Goal: Transaction & Acquisition: Book appointment/travel/reservation

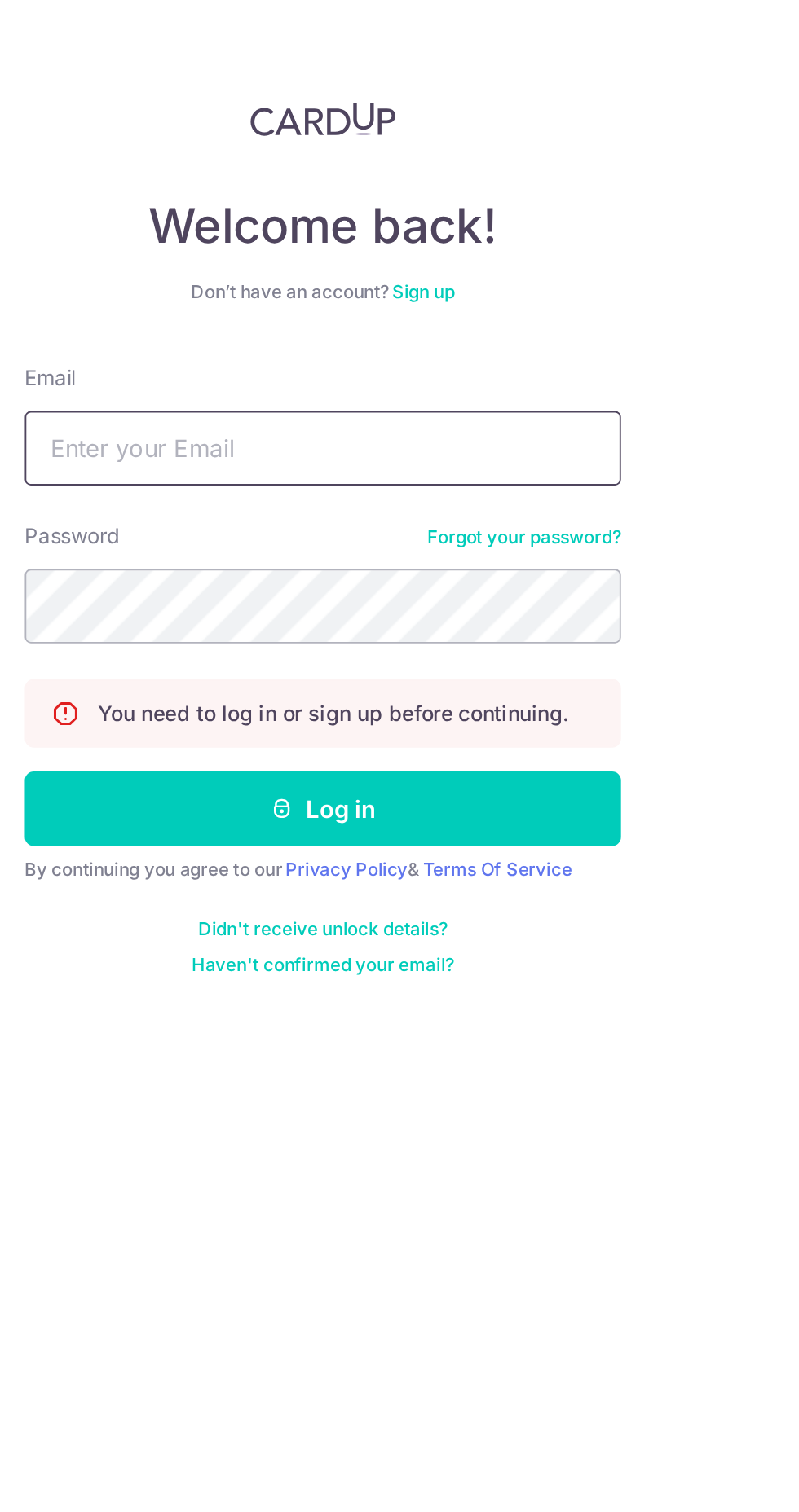
click at [468, 312] on input "Email" at bounding box center [399, 307] width 326 height 41
type input "[EMAIL_ADDRESS][DOMAIN_NAME]"
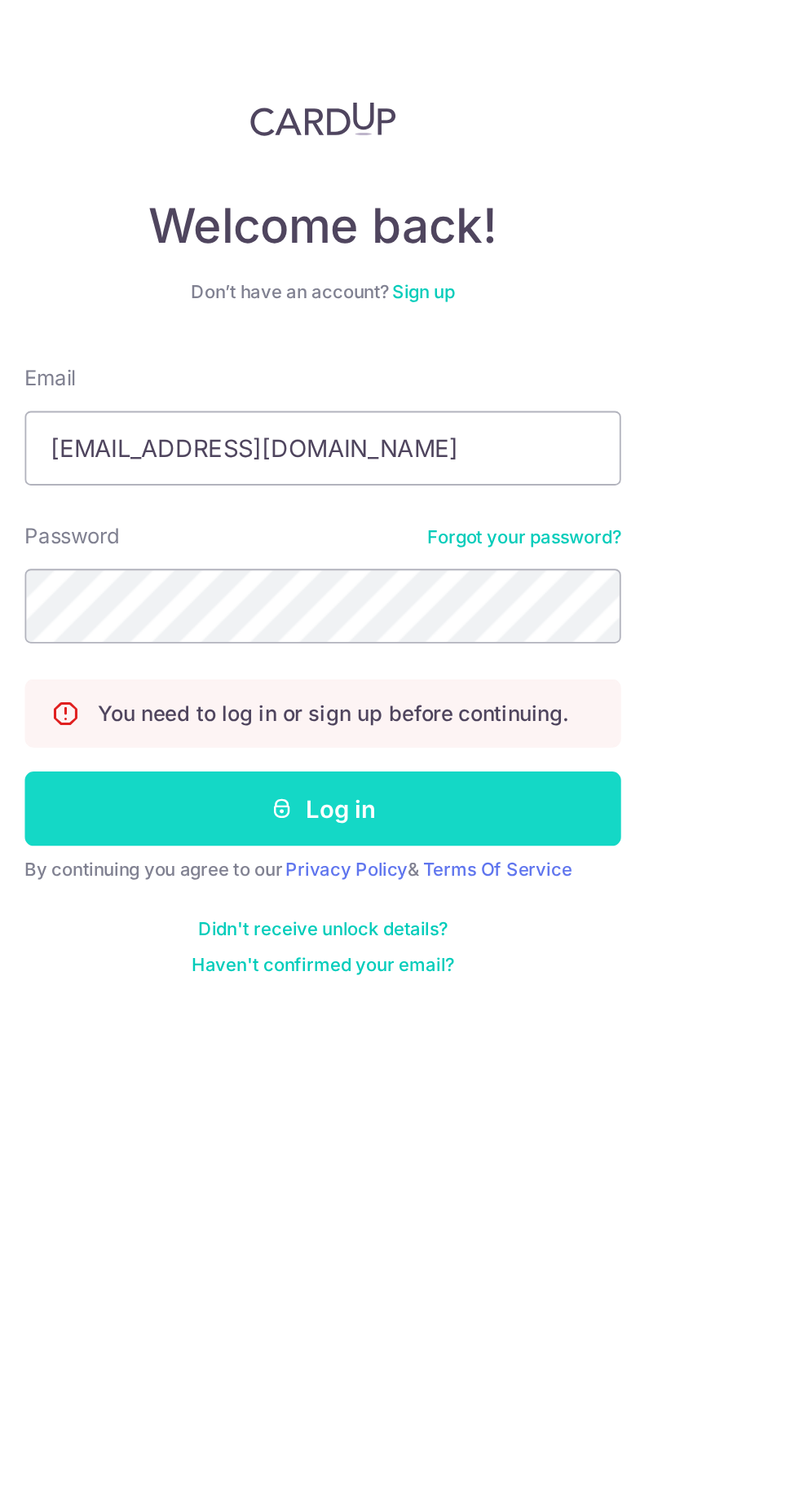
click at [496, 498] on button "Log in" at bounding box center [399, 504] width 326 height 41
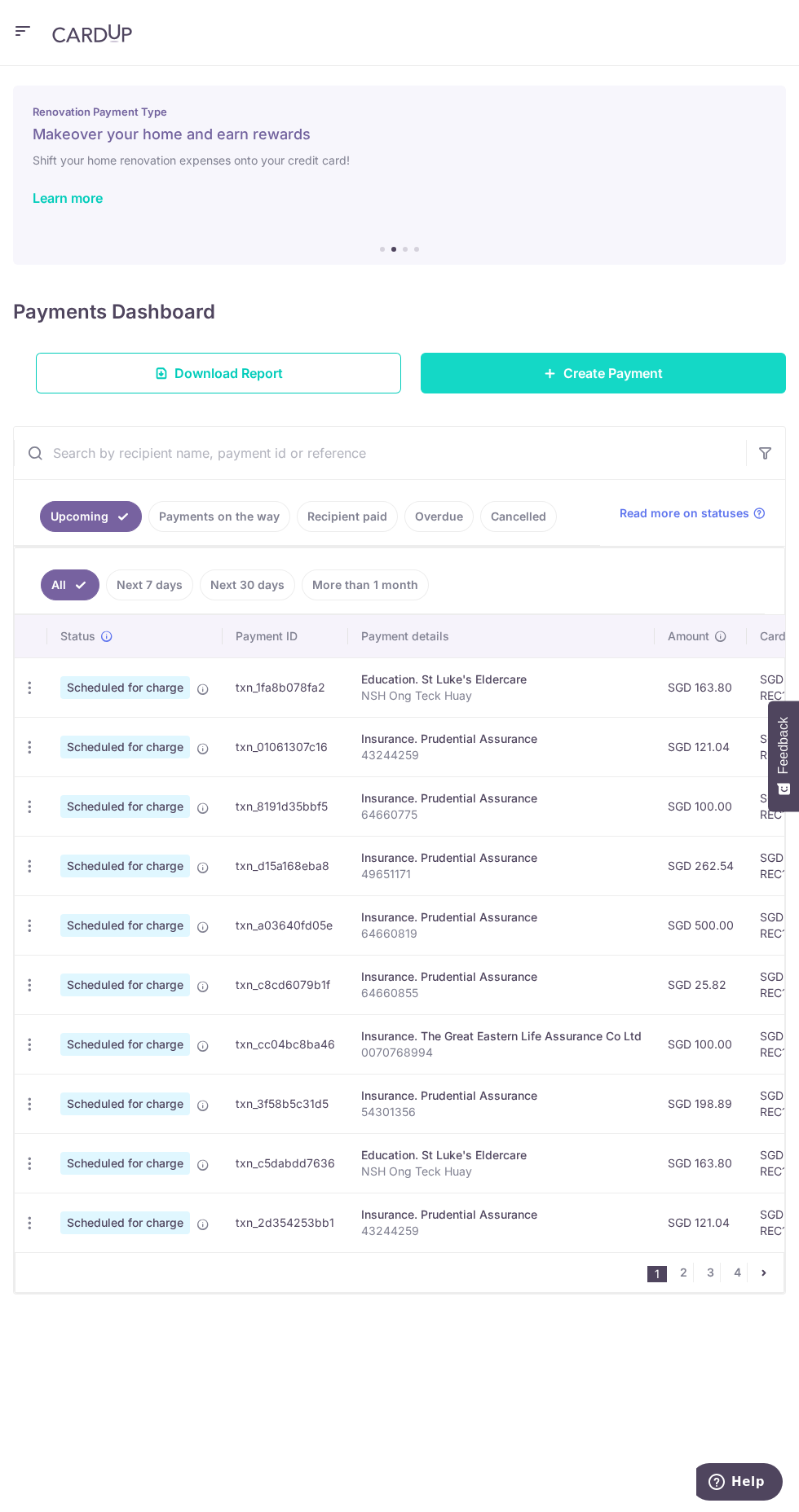
click at [645, 378] on span "Create Payment" at bounding box center [613, 373] width 99 height 19
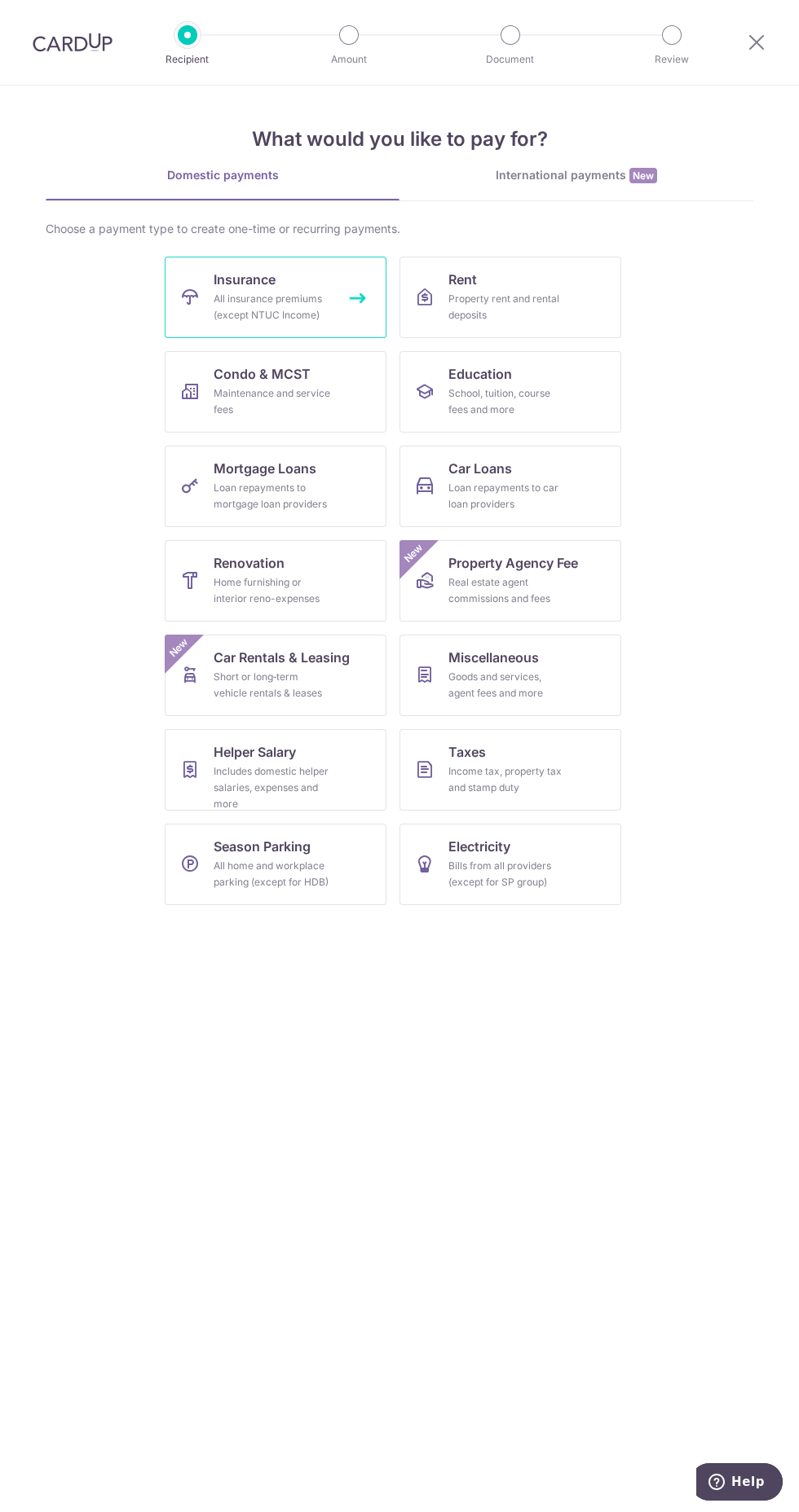
click at [309, 297] on div "All insurance premiums (except NTUC Income)" at bounding box center [272, 306] width 118 height 32
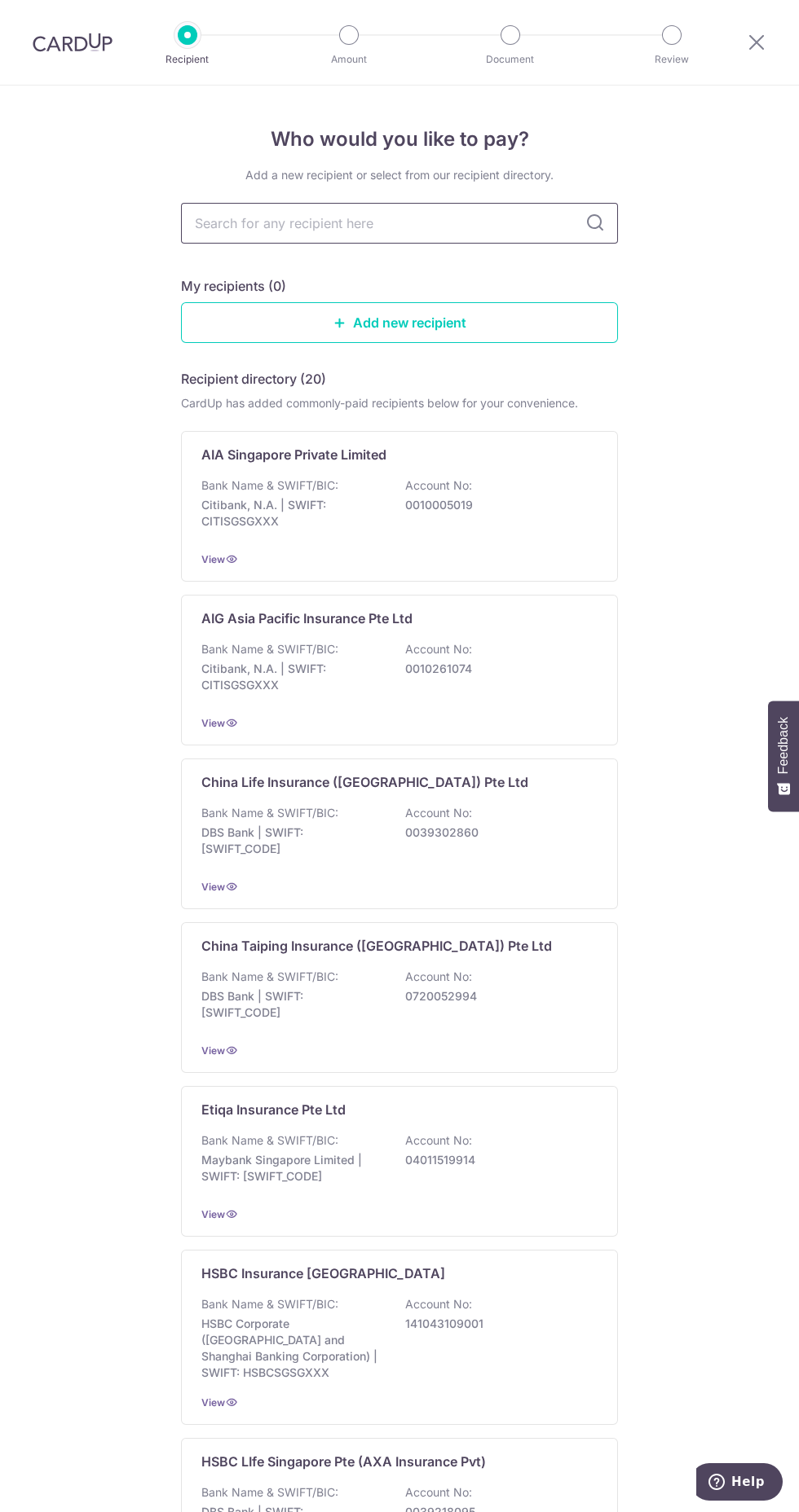
click at [446, 219] on input "text" at bounding box center [399, 224] width 437 height 41
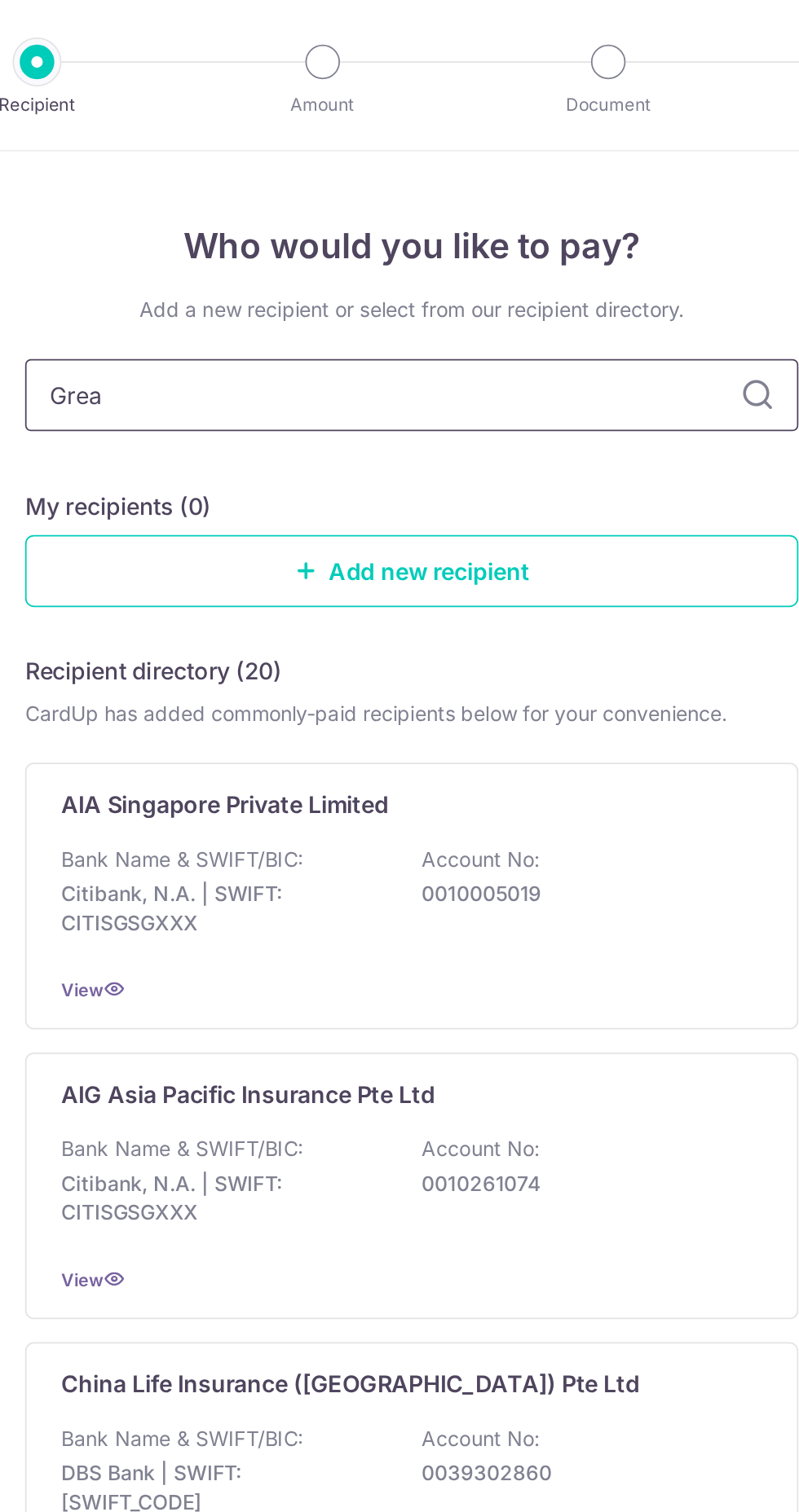
type input "Great"
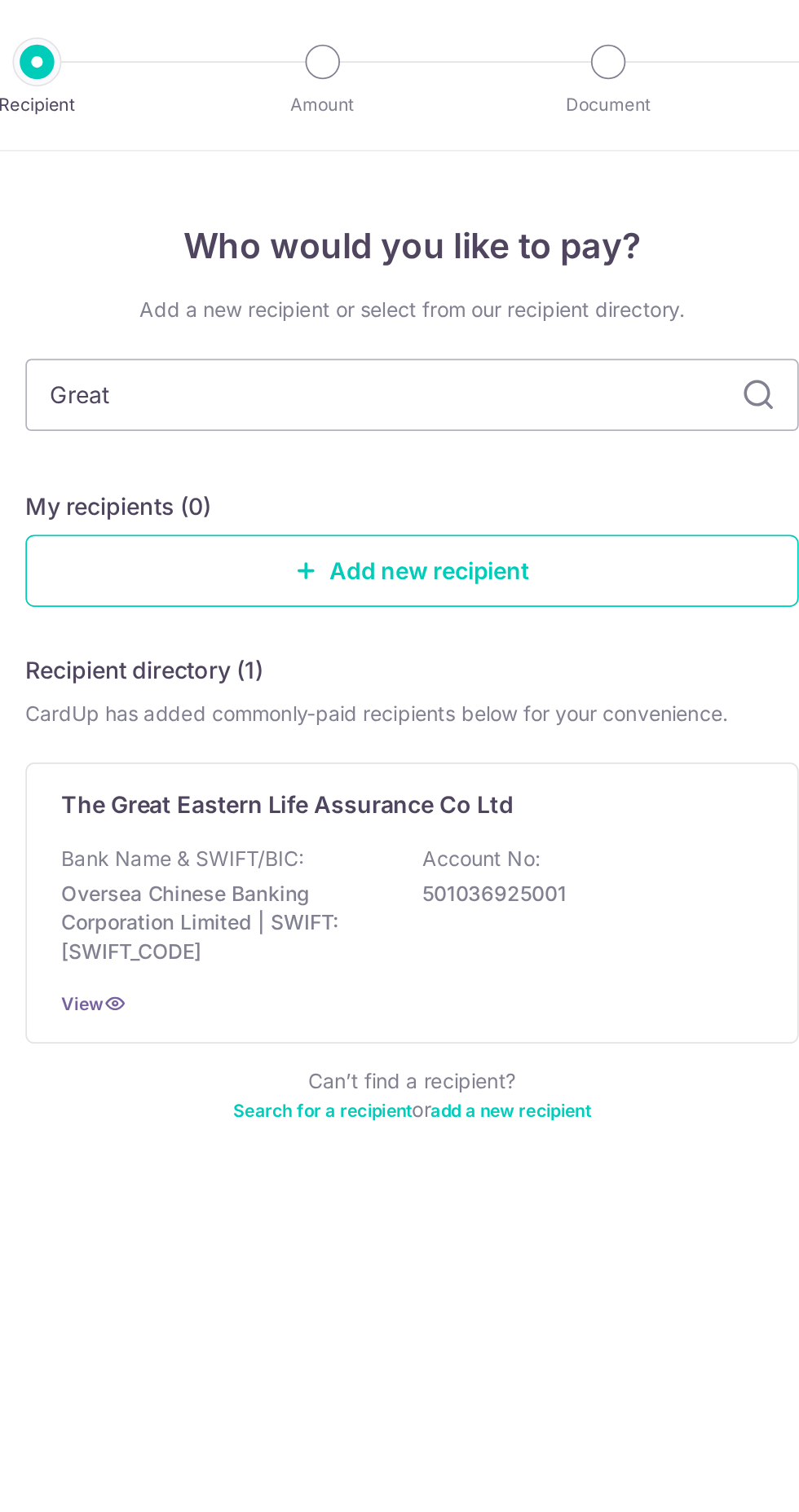
click at [594, 225] on icon at bounding box center [595, 223] width 19 height 19
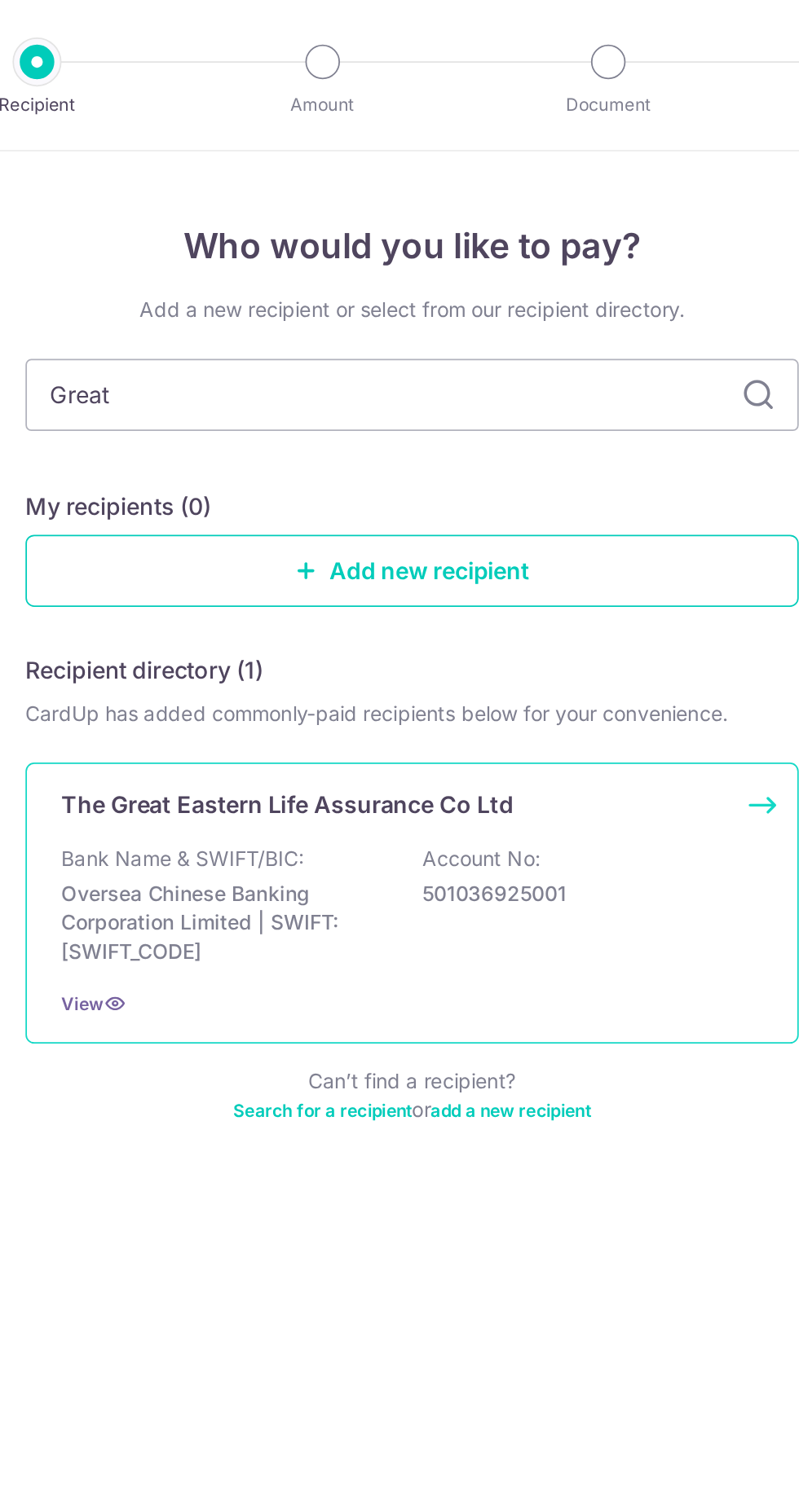
click at [498, 477] on div "The Great Eastern Life Assurance Co Ltd Bank Name & SWIFT/BIC: Oversea Chinese …" at bounding box center [399, 510] width 437 height 159
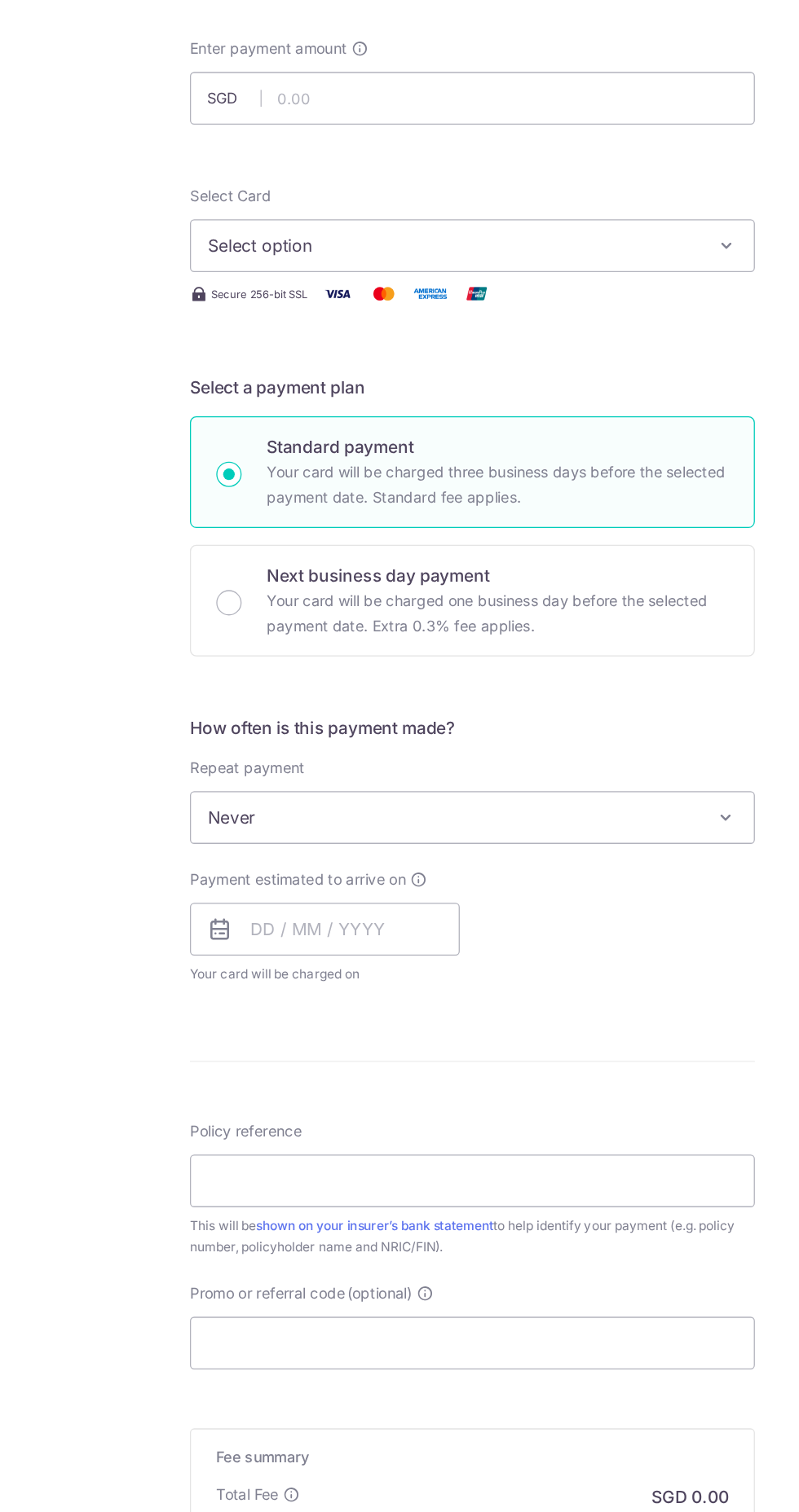
click at [501, 800] on span "Never" at bounding box center [399, 803] width 435 height 39
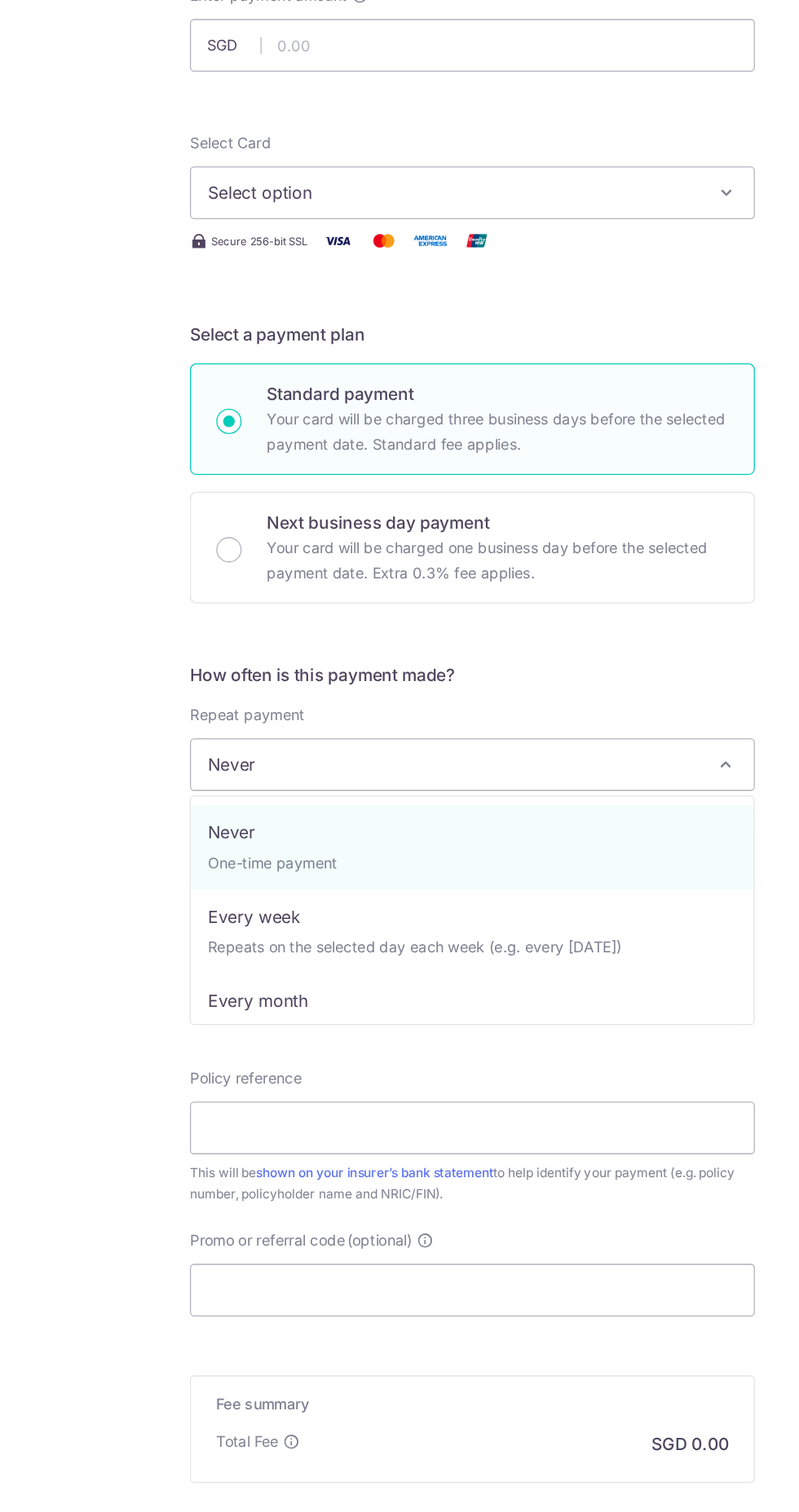
select select "3"
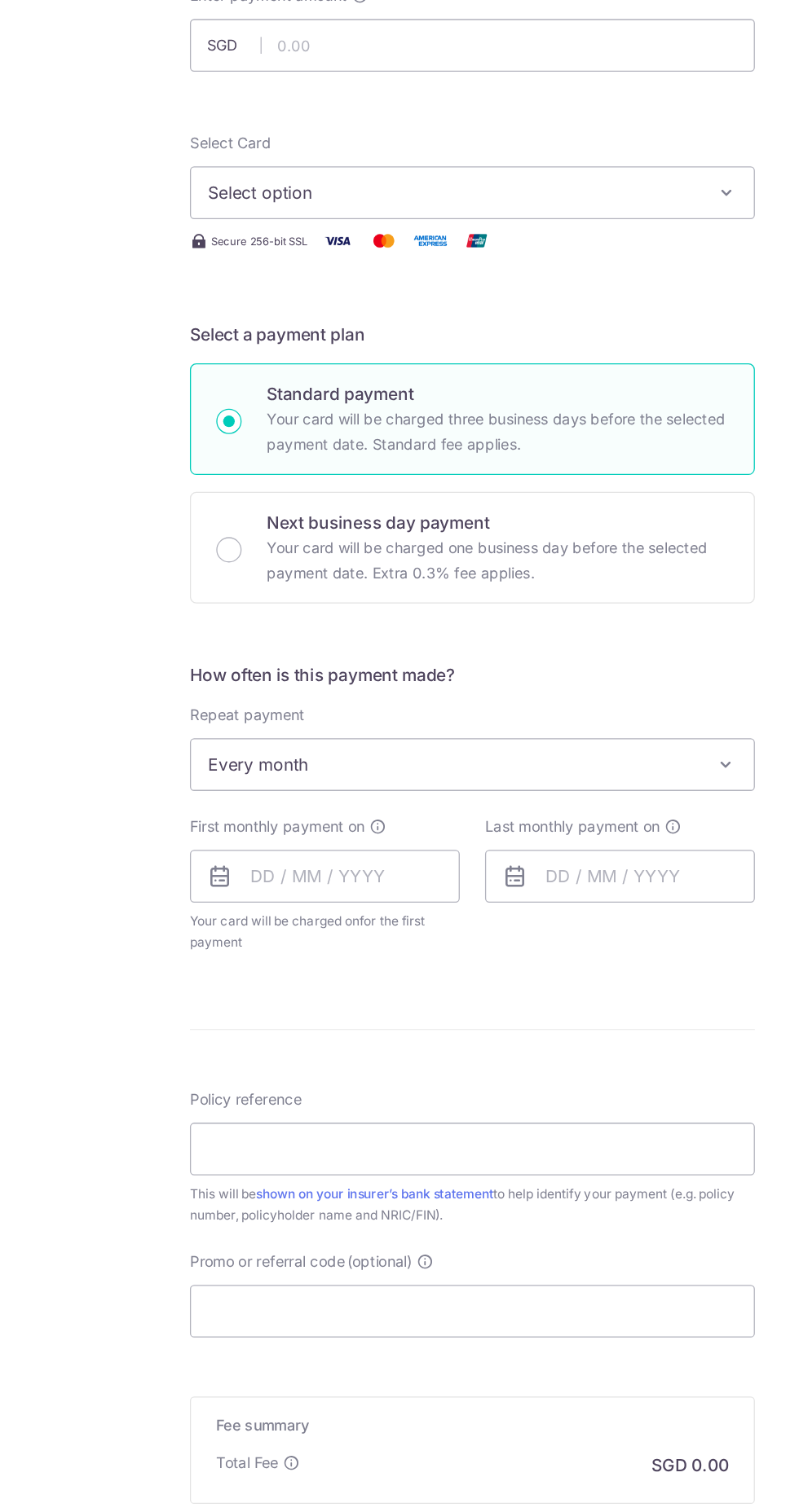
click at [485, 805] on span "Every month" at bounding box center [399, 803] width 435 height 39
click at [312, 892] on input "text" at bounding box center [285, 889] width 208 height 41
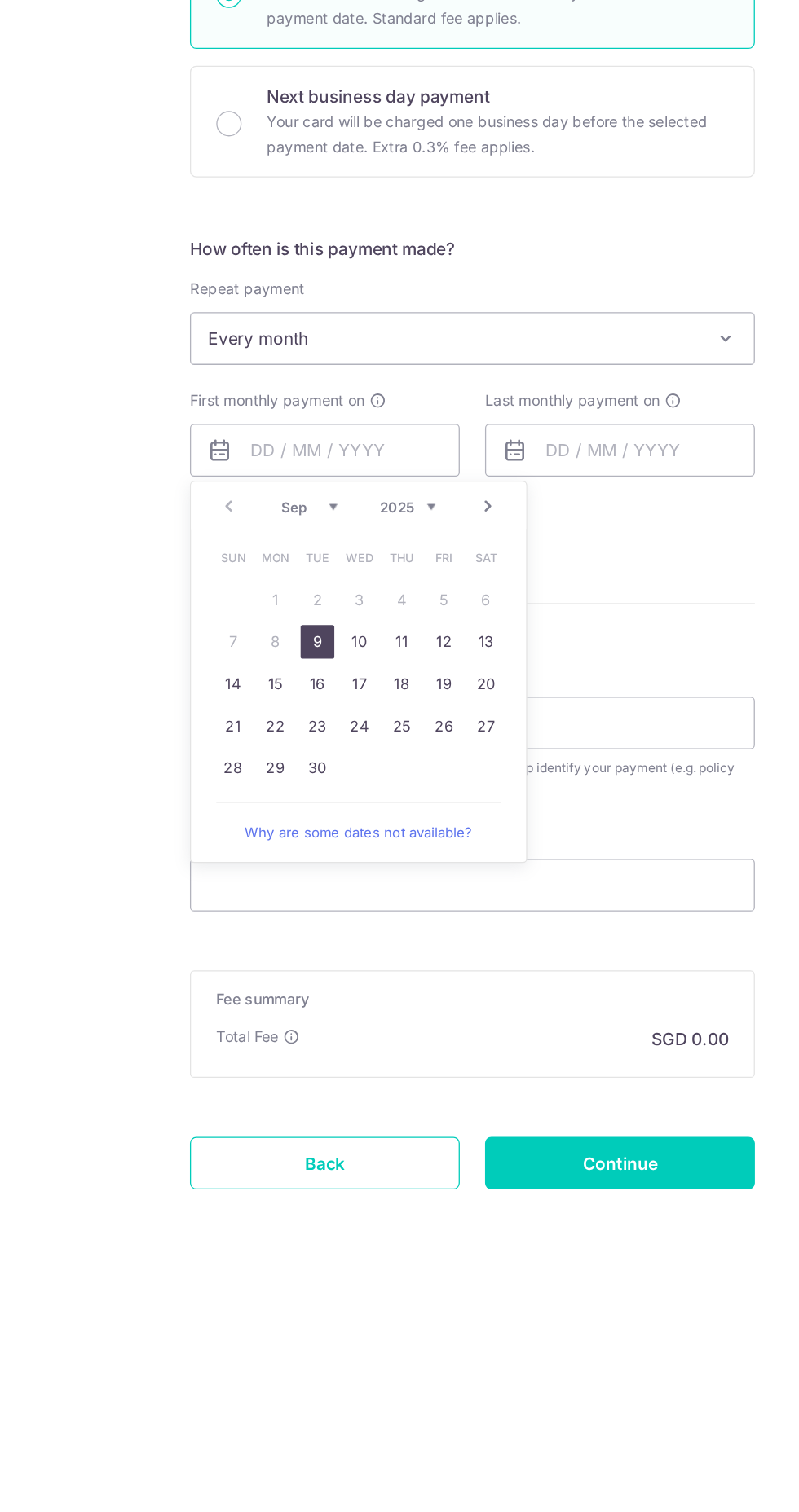
click at [279, 1036] on link "9" at bounding box center [279, 1037] width 26 height 26
type input "[DATE]"
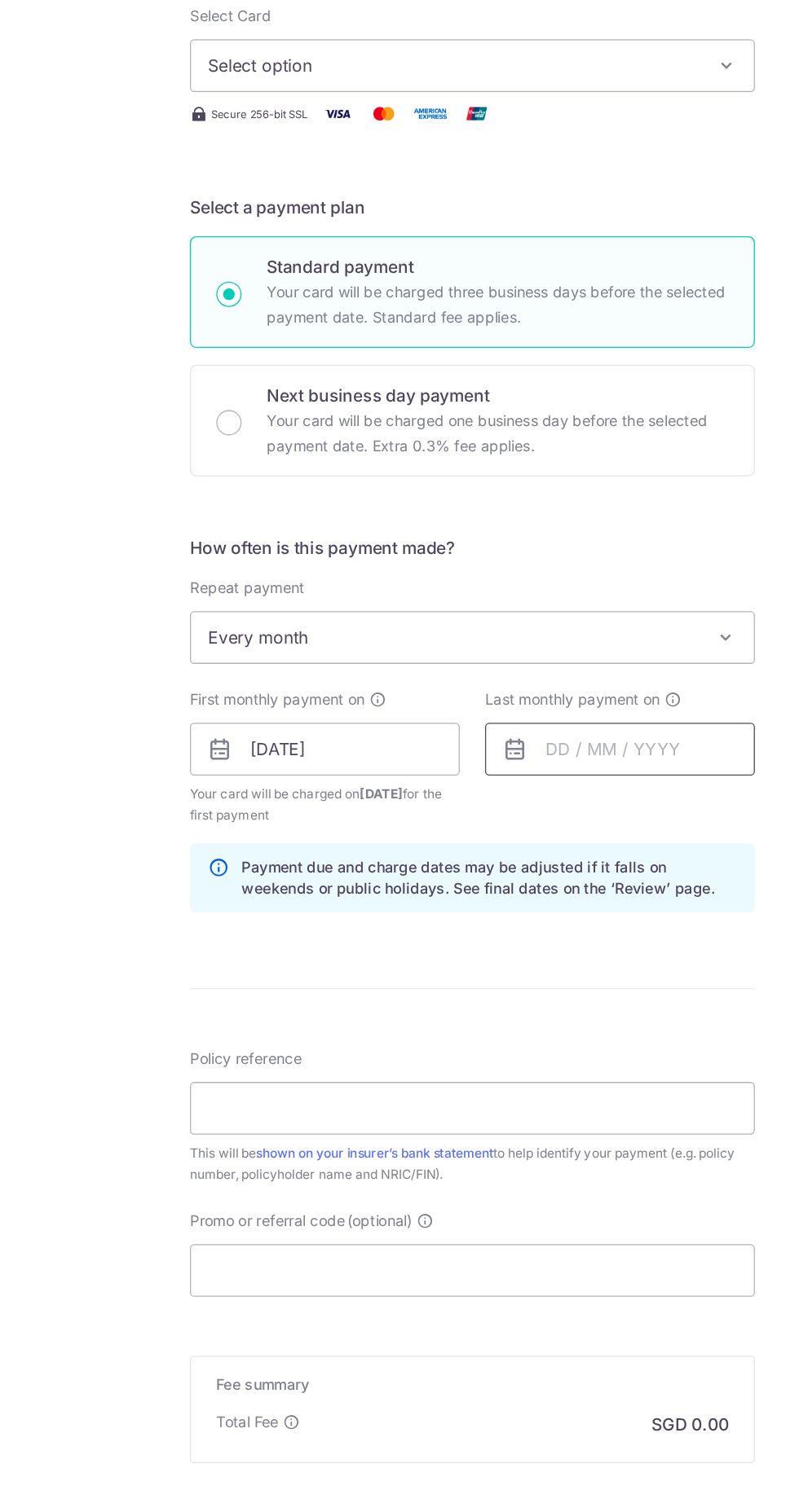
click at [504, 889] on input "text" at bounding box center [513, 889] width 208 height 41
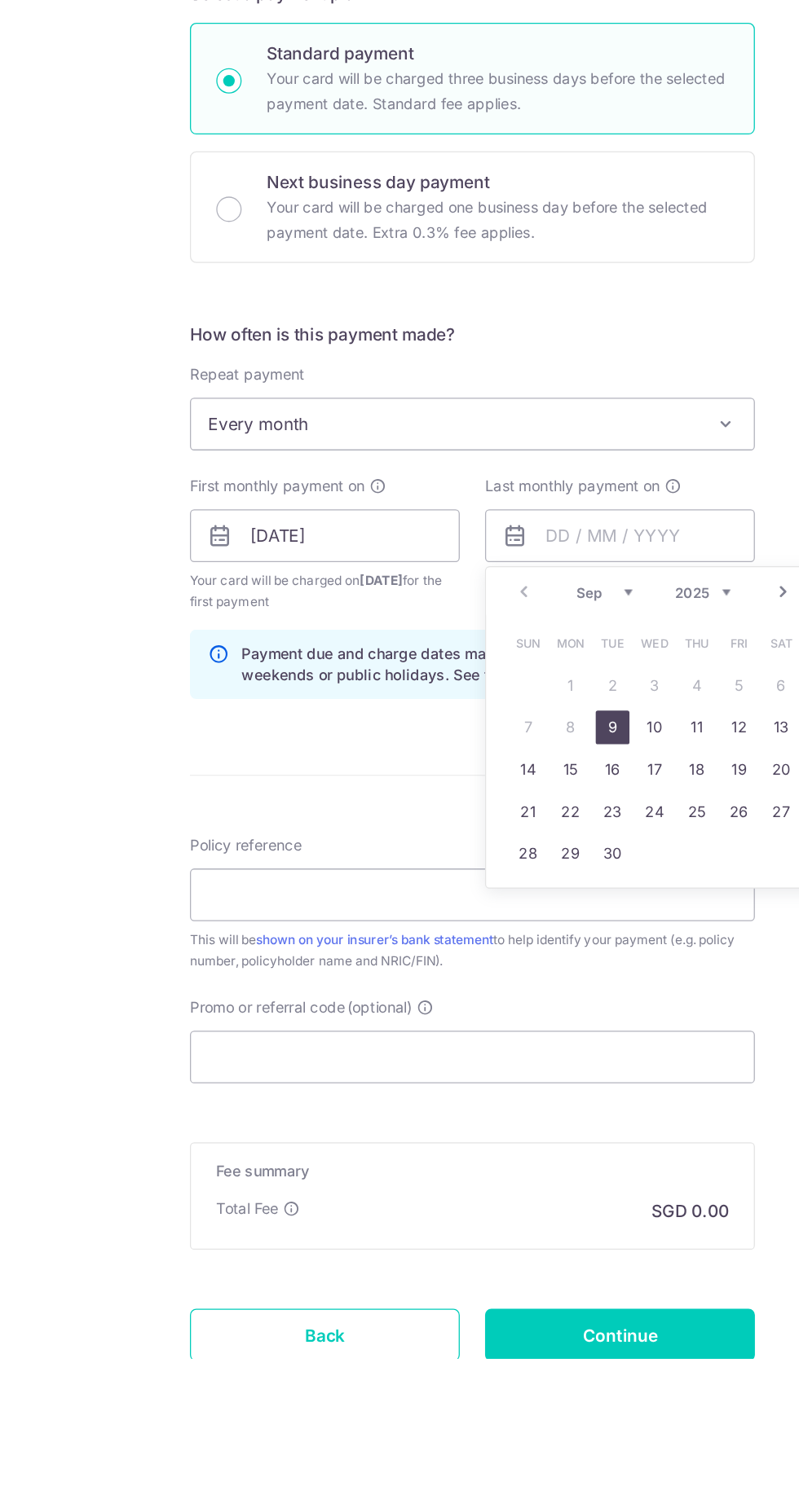
click at [517, 920] on select "Sep Oct Nov Dec" at bounding box center [501, 919] width 43 height 13
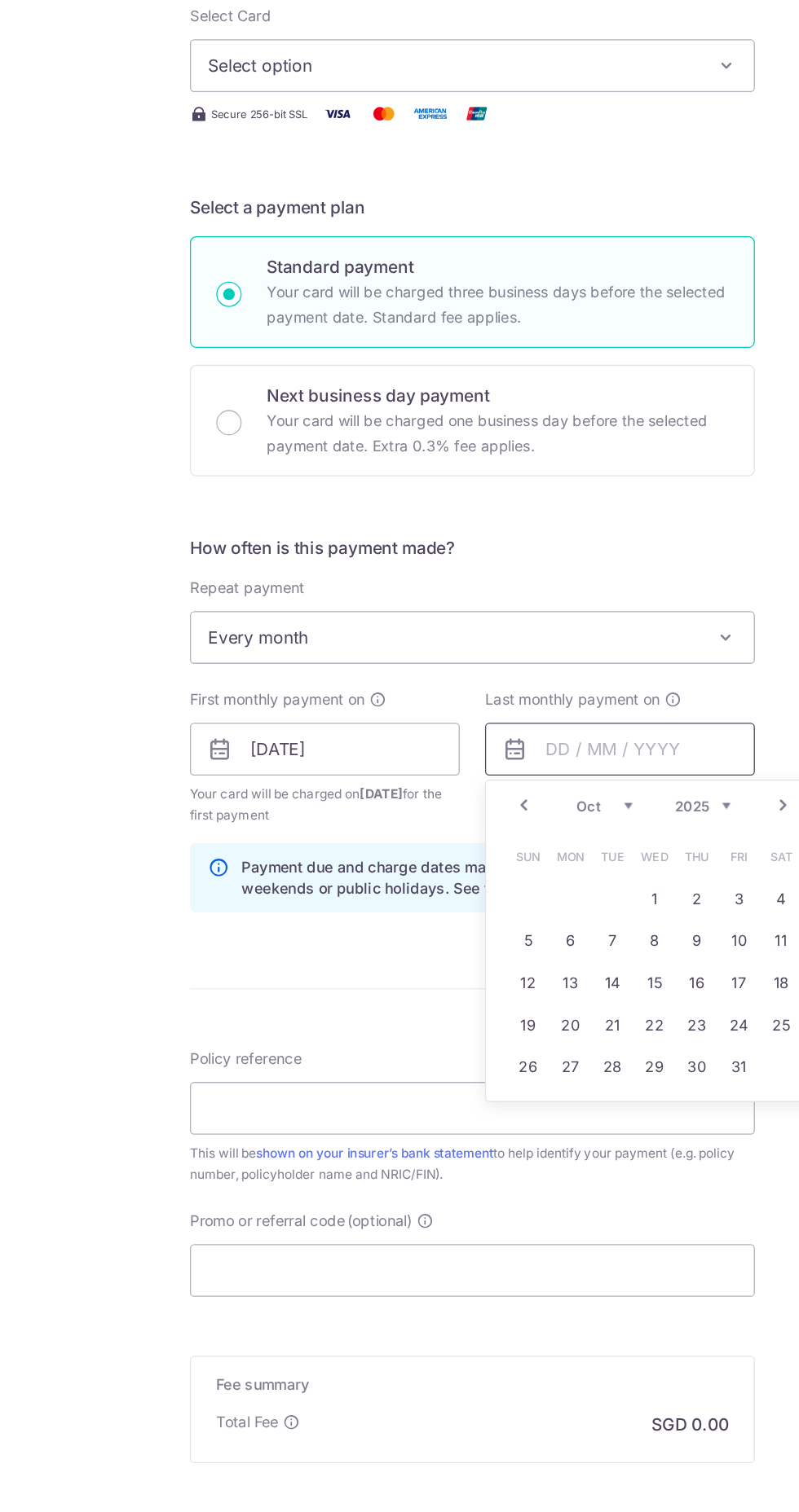
scroll to position [13, 0]
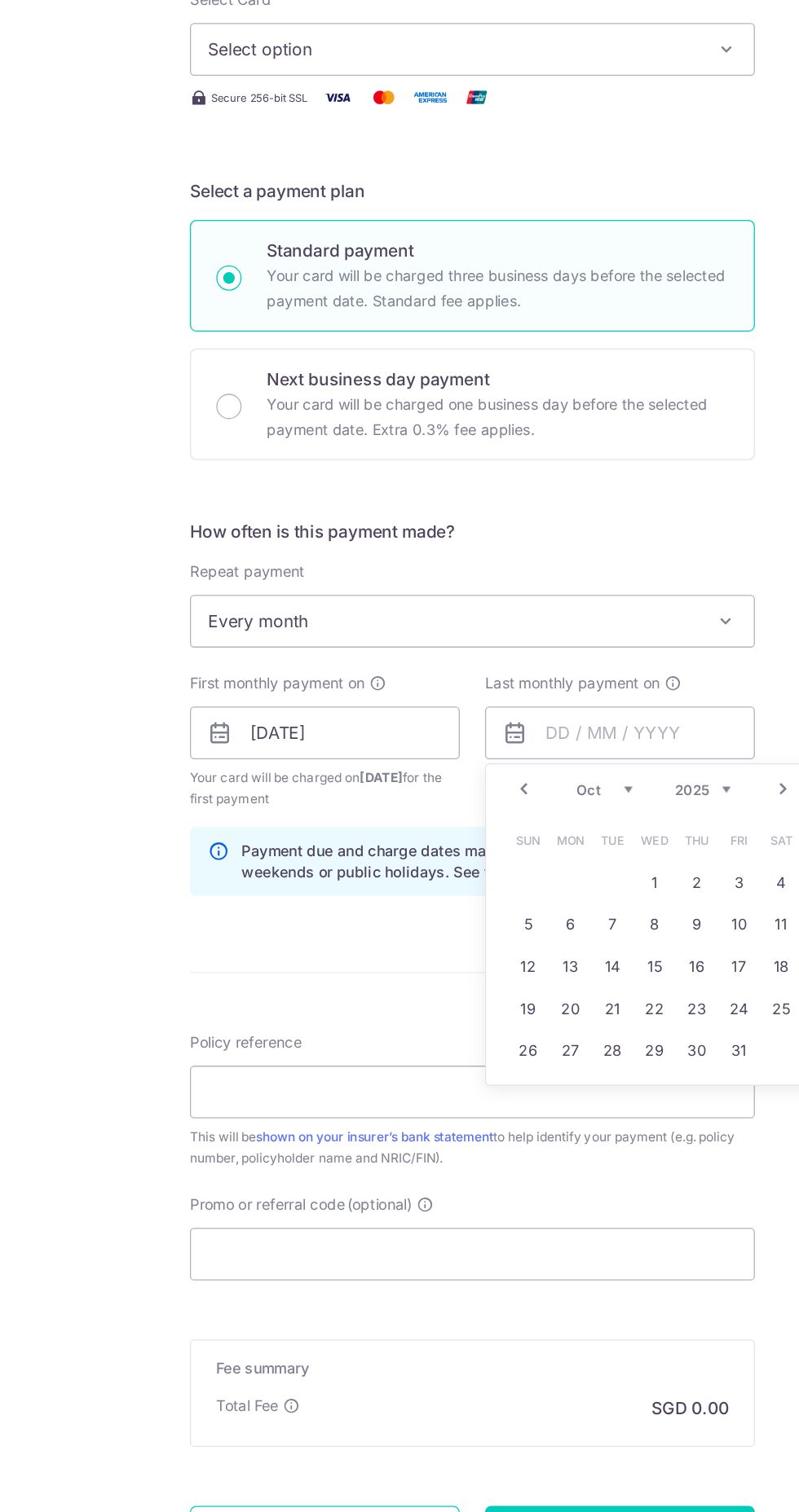
click at [573, 1023] on link "9" at bounding box center [572, 1024] width 26 height 26
type input "[DATE]"
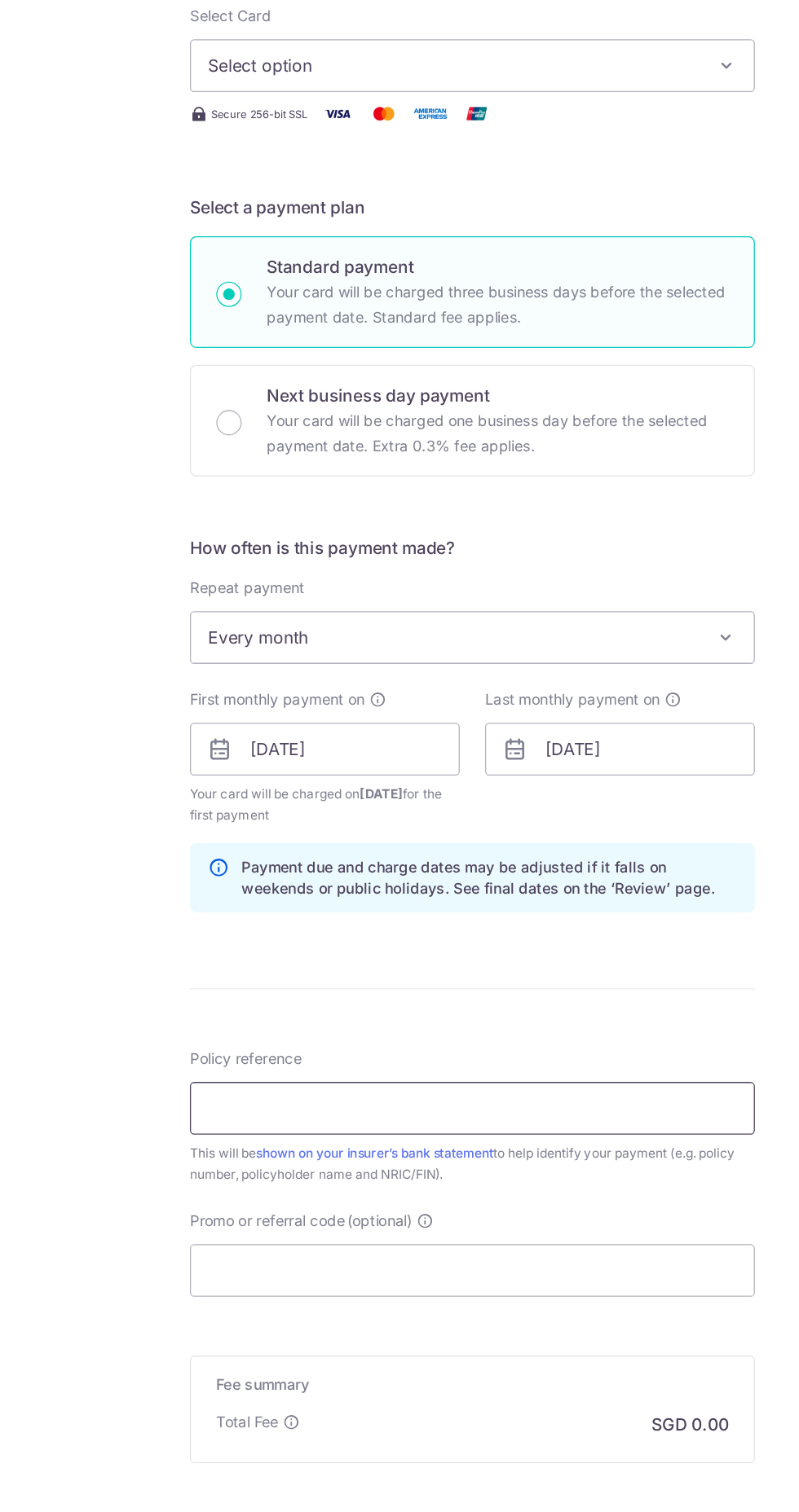
click at [475, 1159] on input "Policy reference" at bounding box center [399, 1167] width 437 height 41
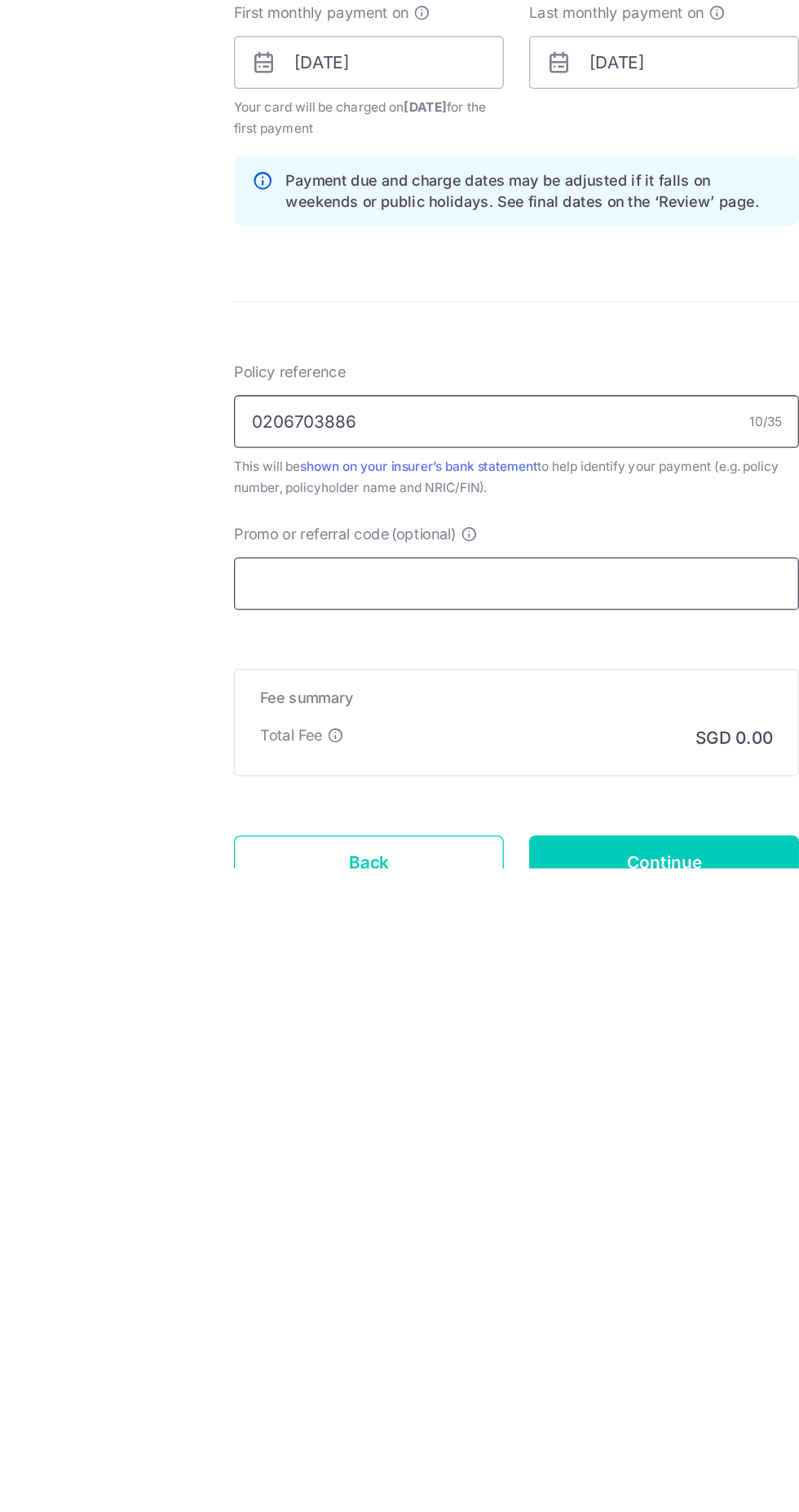
type input "0206703886"
click at [425, 1292] on input "Promo or referral code (optional)" at bounding box center [399, 1292] width 437 height 41
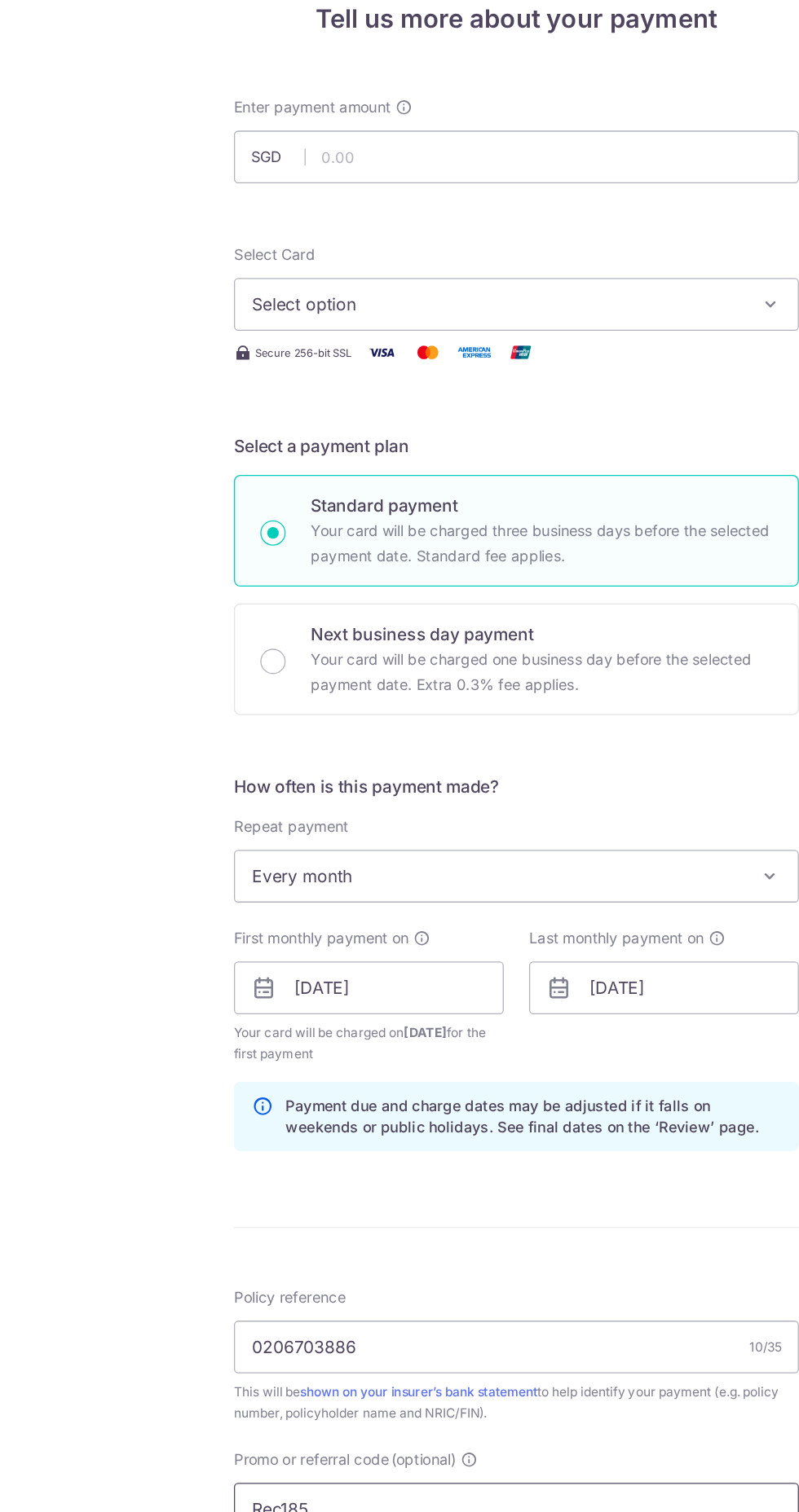
type input "Rec185"
click at [479, 351] on span "Select option" at bounding box center [384, 360] width 380 height 19
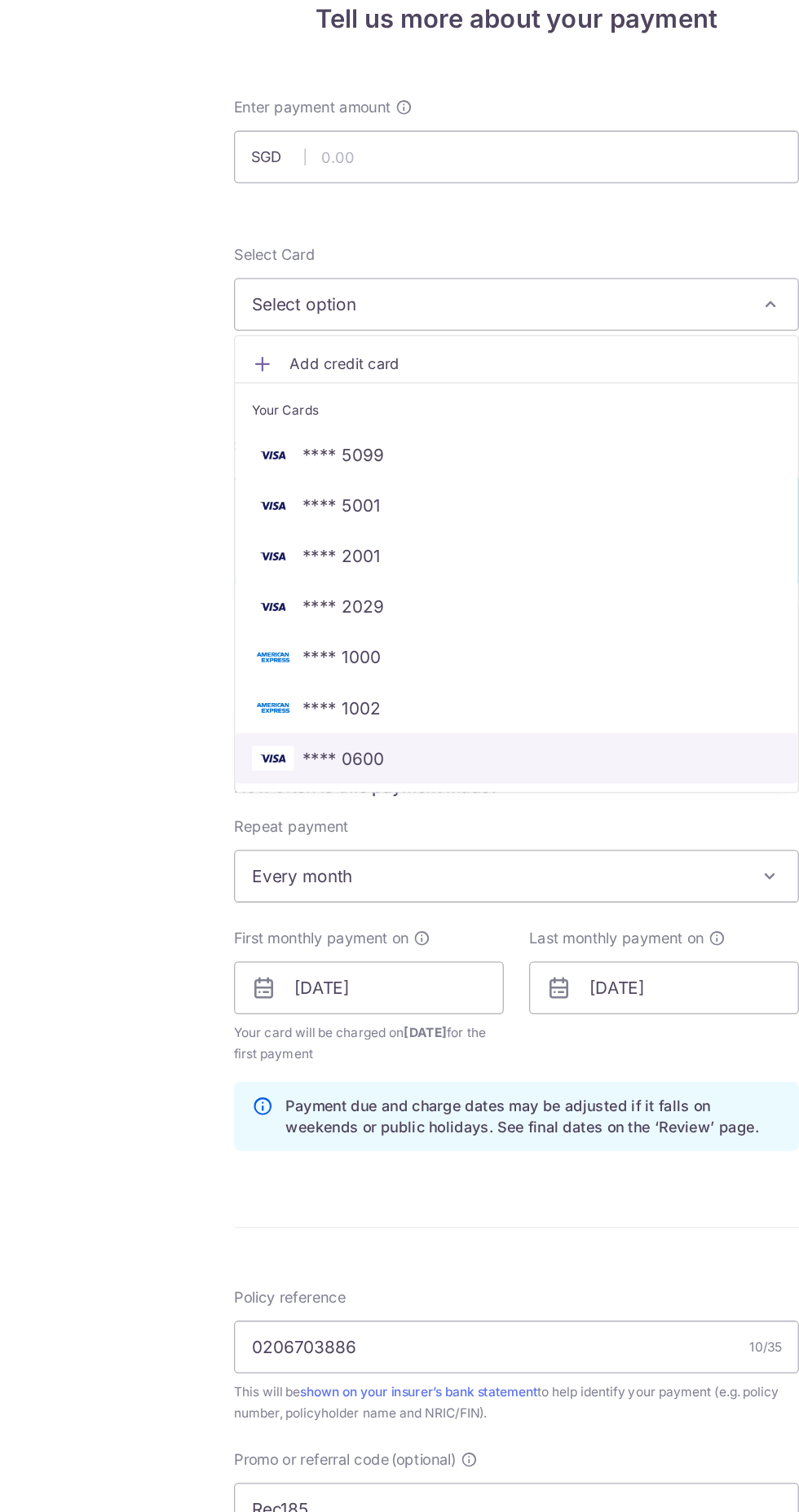
click at [298, 708] on span "**** 0600" at bounding box center [399, 711] width 409 height 19
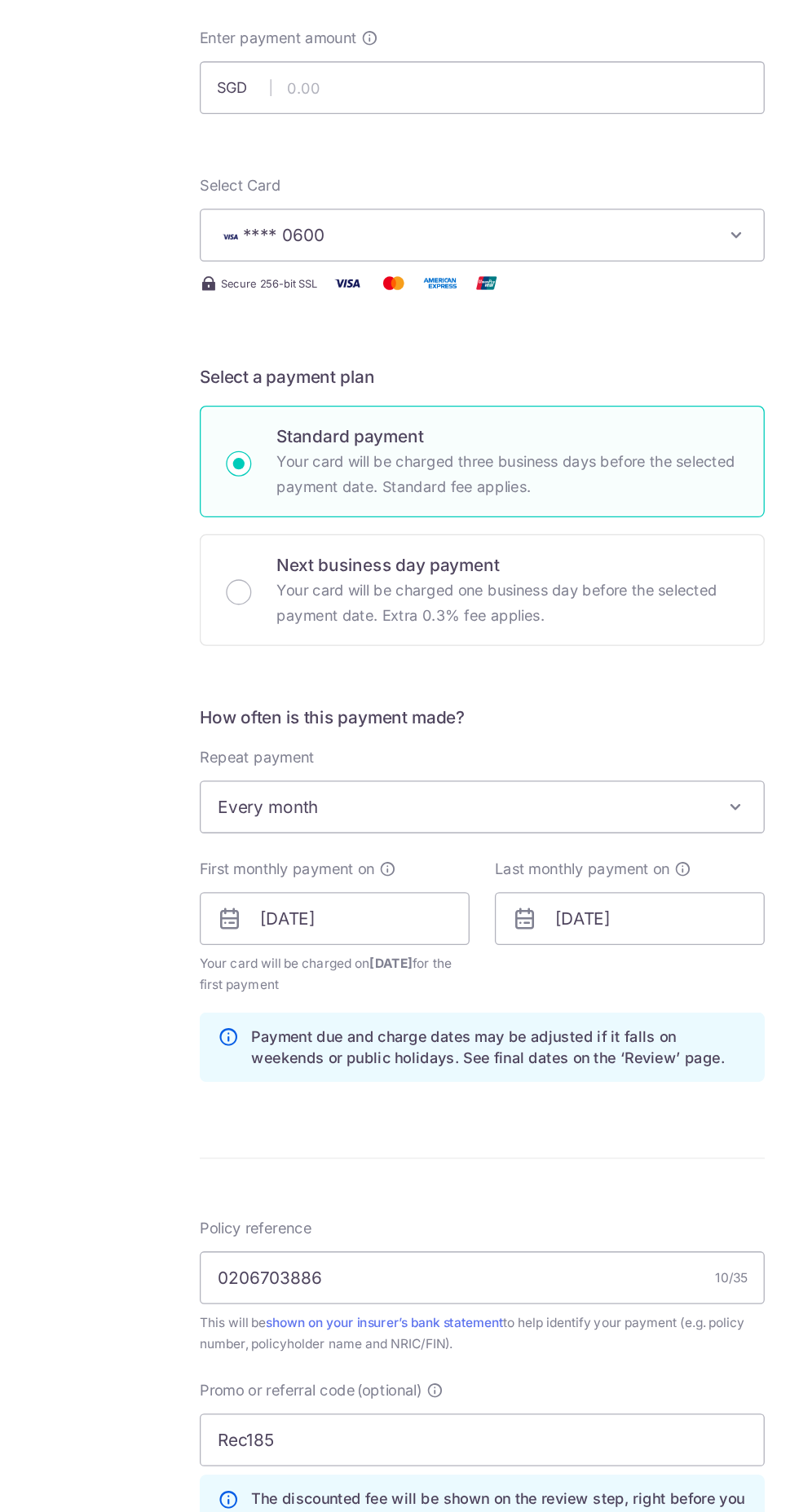
scroll to position [0, 0]
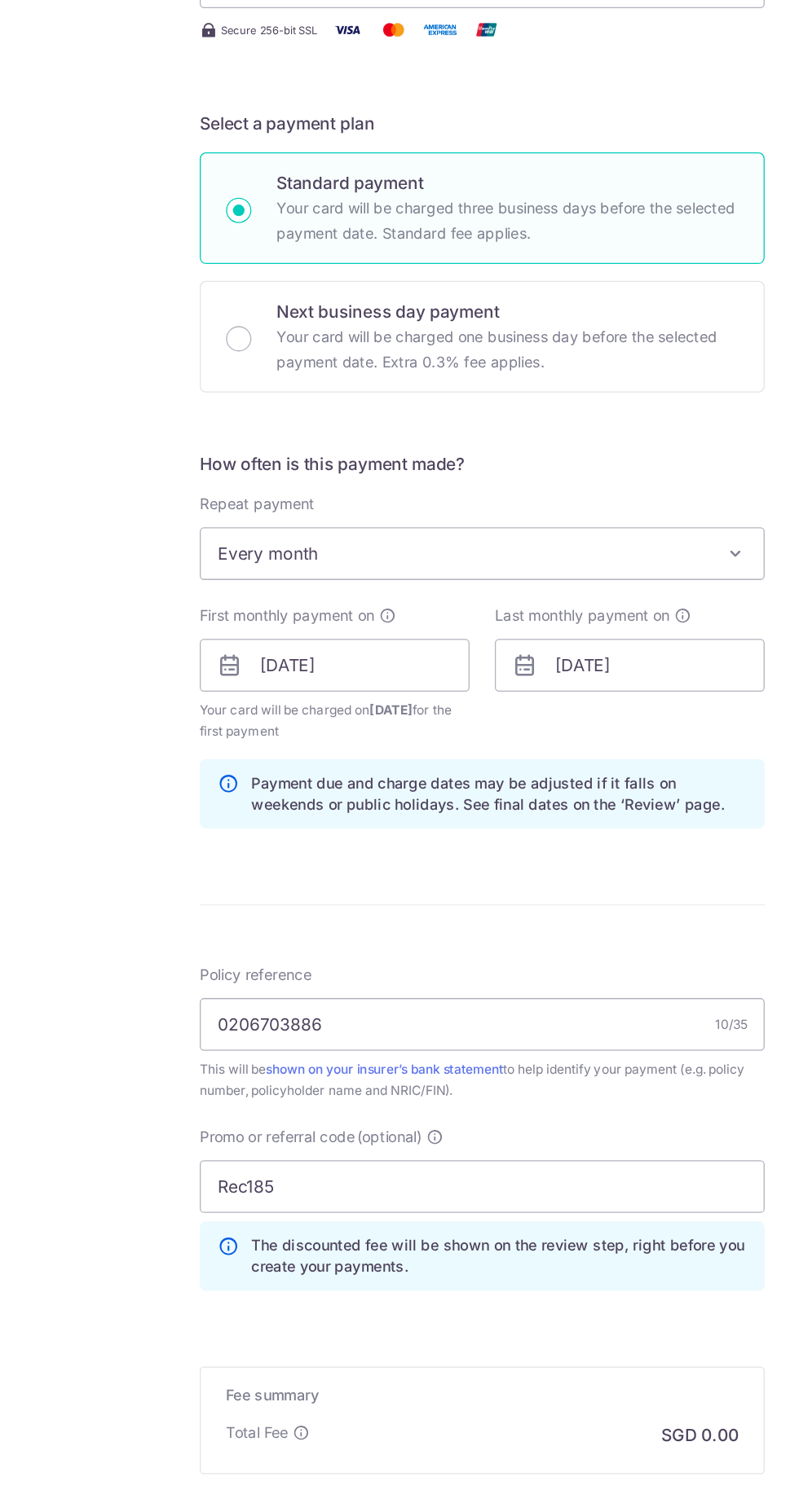
click at [556, 1511] on input "Continue" at bounding box center [513, 1528] width 208 height 41
type input "Create Schedule"
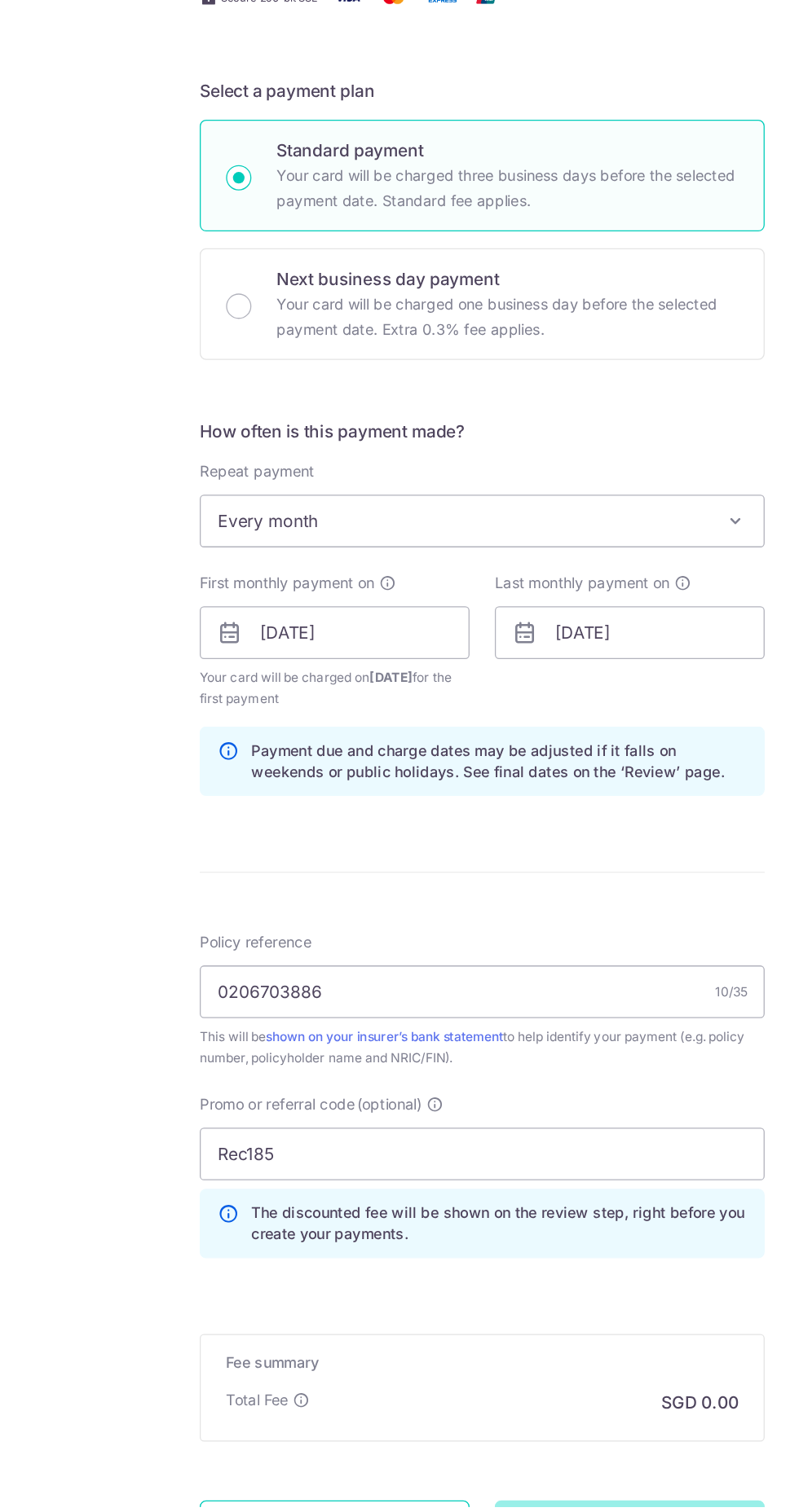
scroll to position [1, 0]
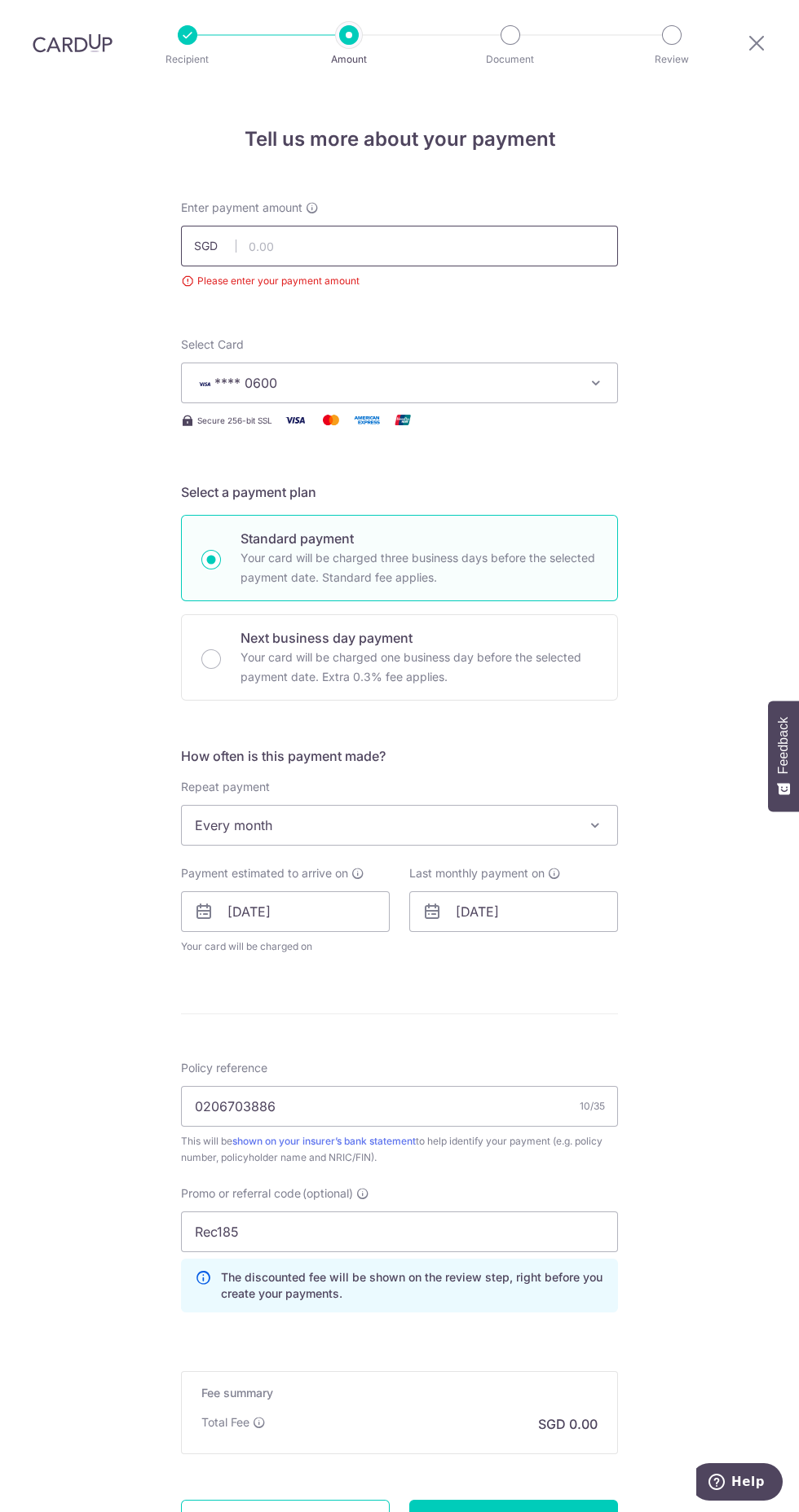
click at [474, 226] on input "text" at bounding box center [399, 246] width 437 height 41
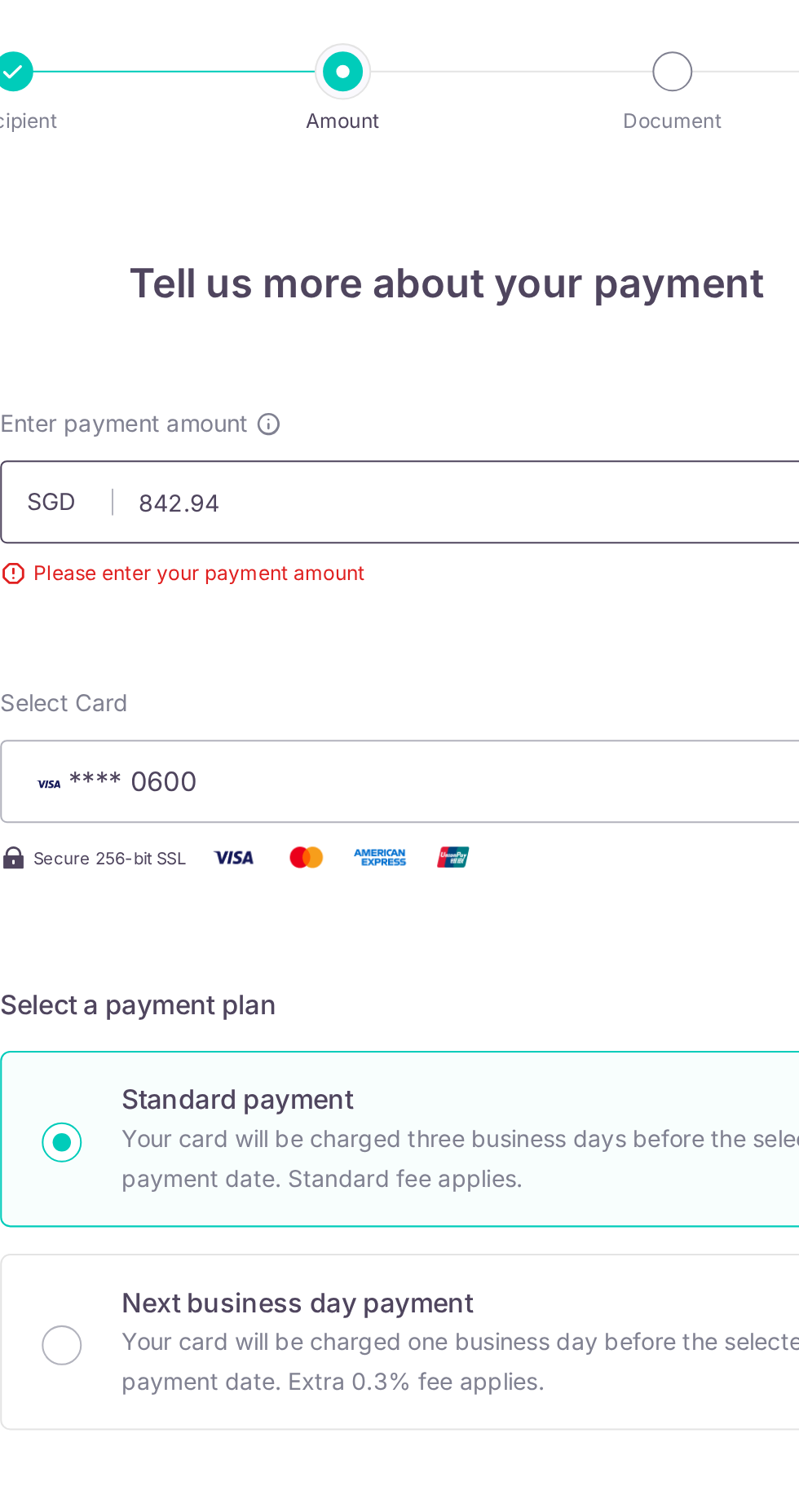
scroll to position [26, 0]
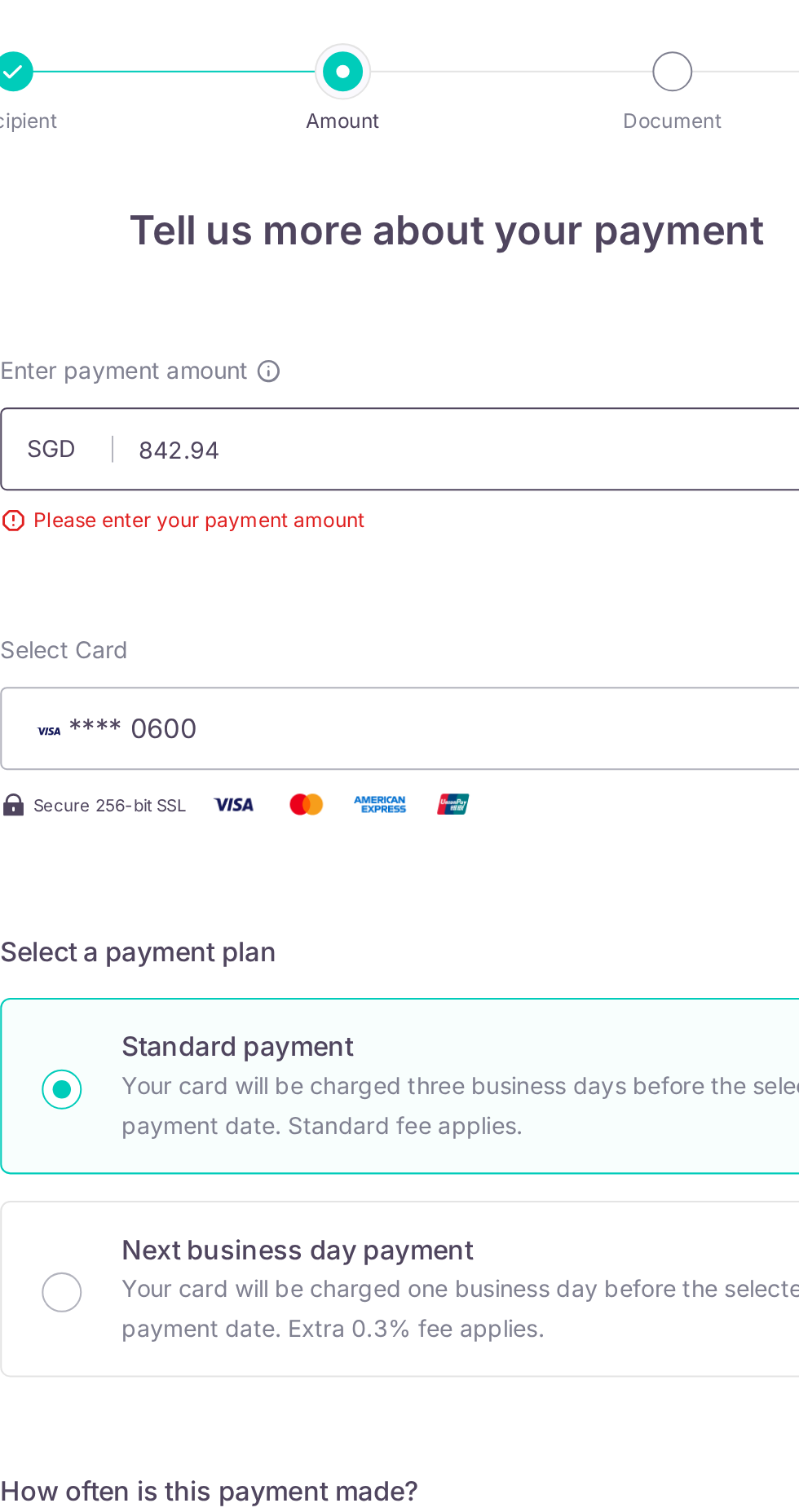
type input "842.94"
click at [478, 313] on form "Enter payment amount SGD 842.94 Please enter your payment amount Select Card **…" at bounding box center [399, 866] width 437 height 1386
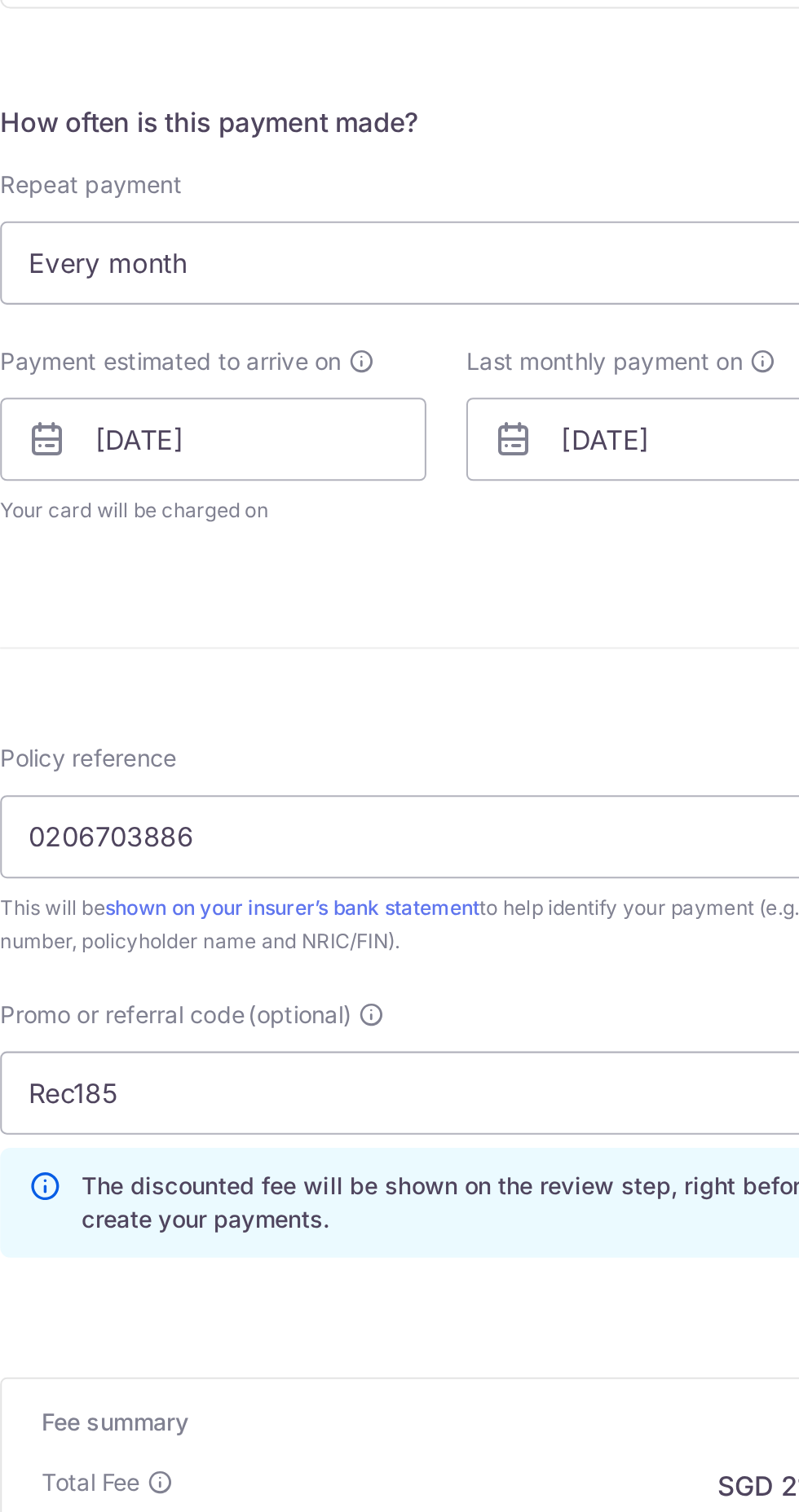
scroll to position [0, 0]
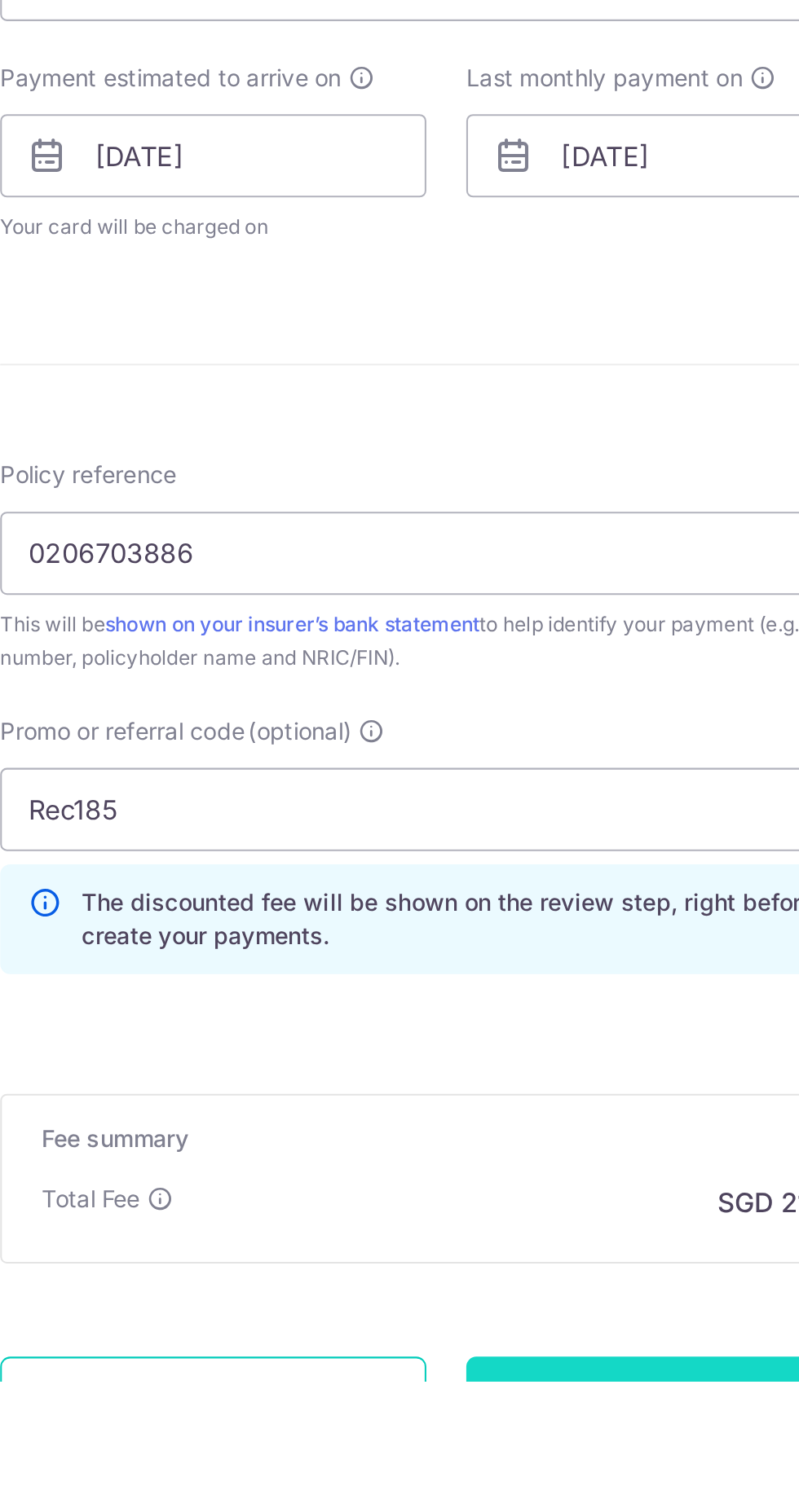
click at [494, 1511] on input "Continue" at bounding box center [513, 1521] width 208 height 41
type input "Create Schedule"
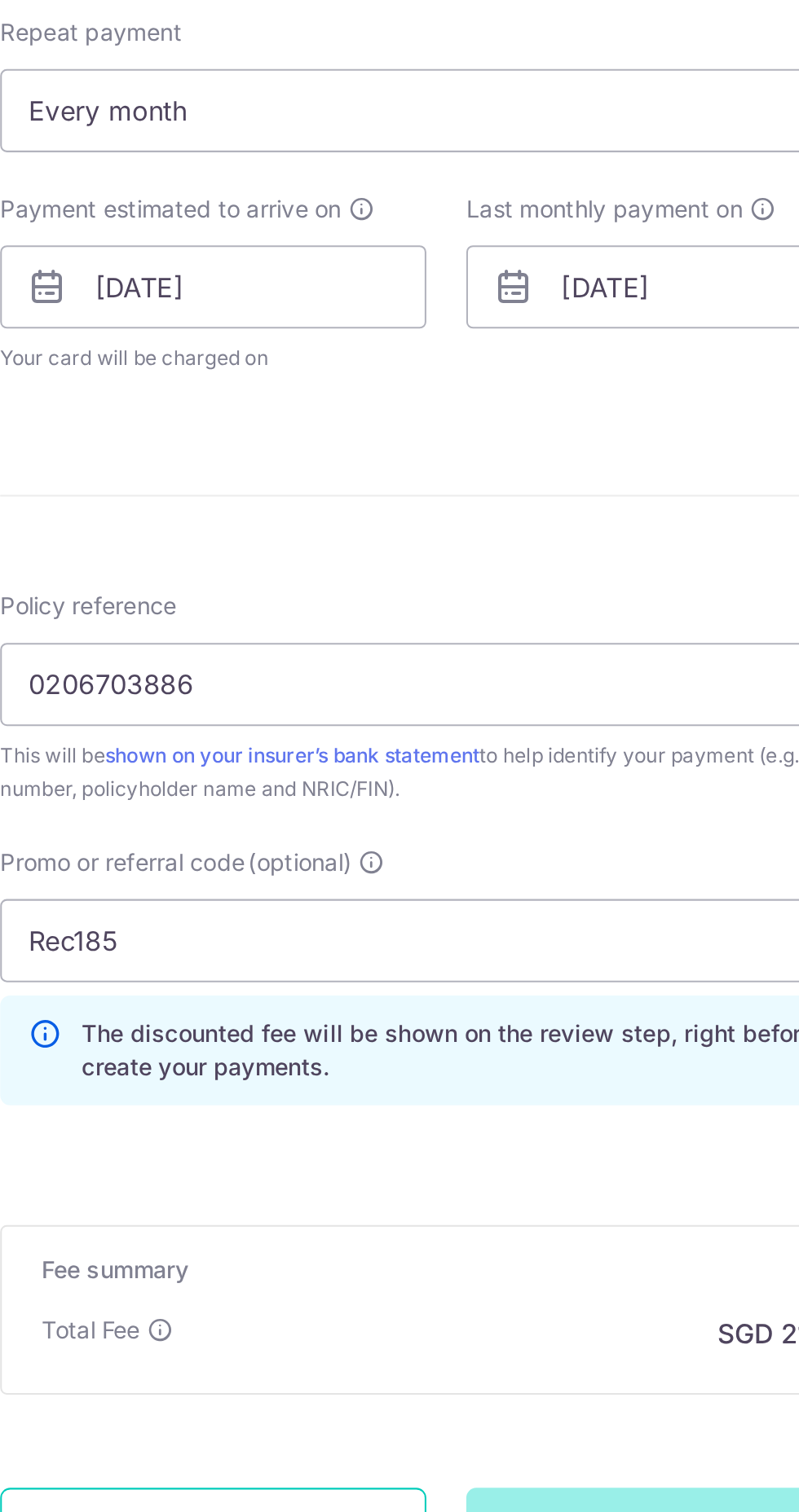
scroll to position [8, 0]
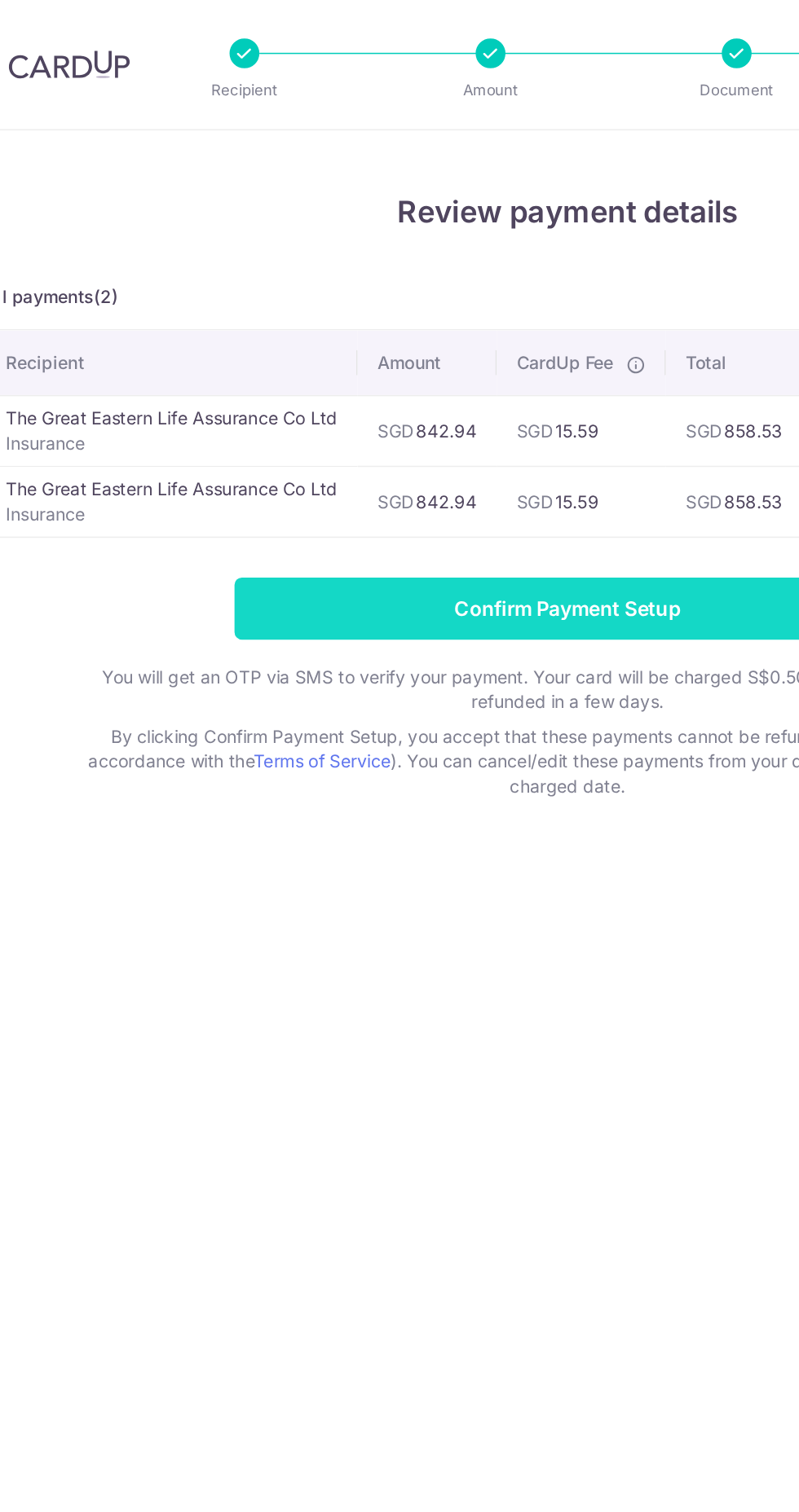
click at [398, 401] on input "Confirm Payment Setup" at bounding box center [399, 399] width 437 height 41
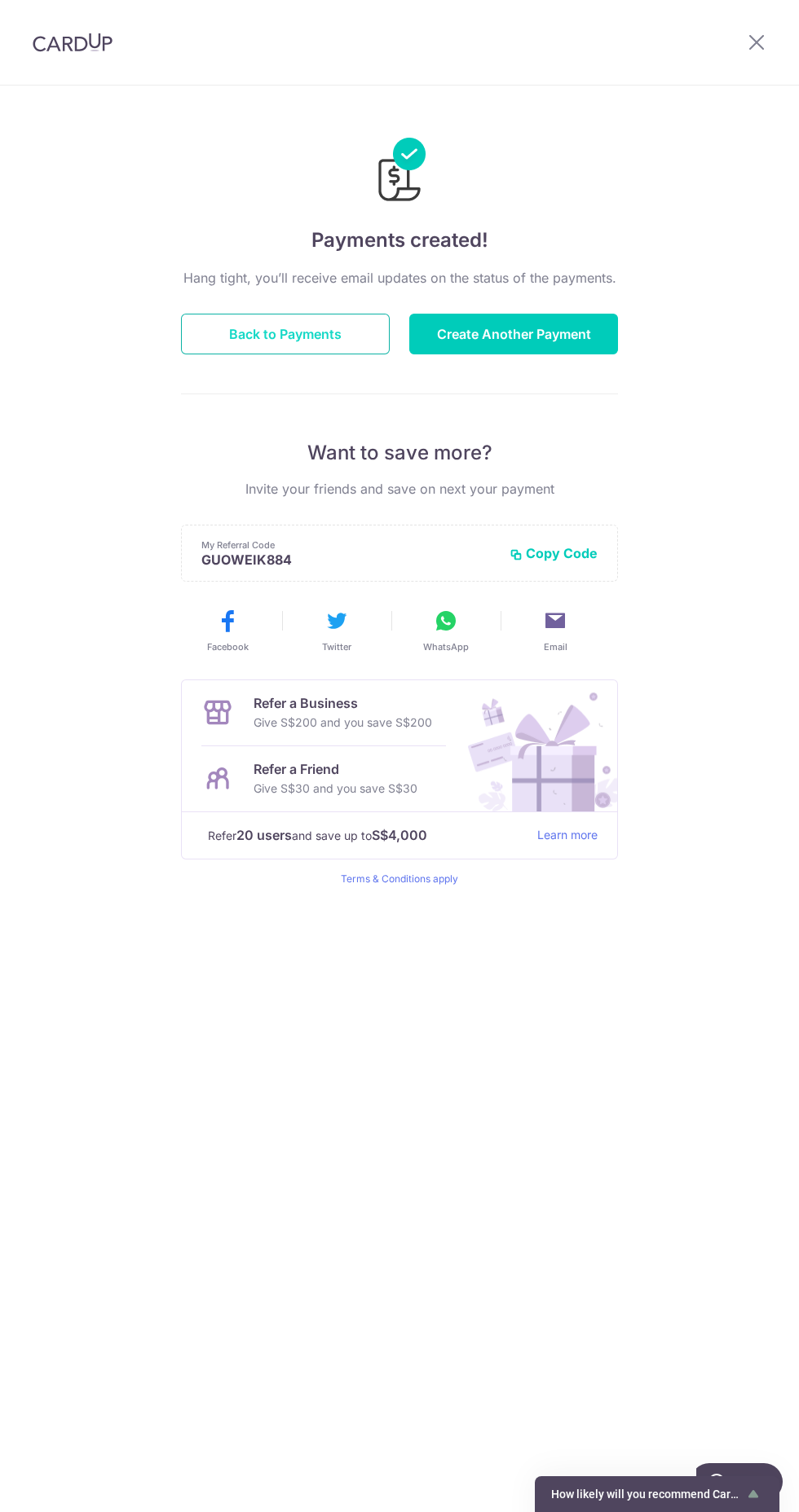
click at [313, 333] on button "Back to Payments" at bounding box center [285, 334] width 208 height 41
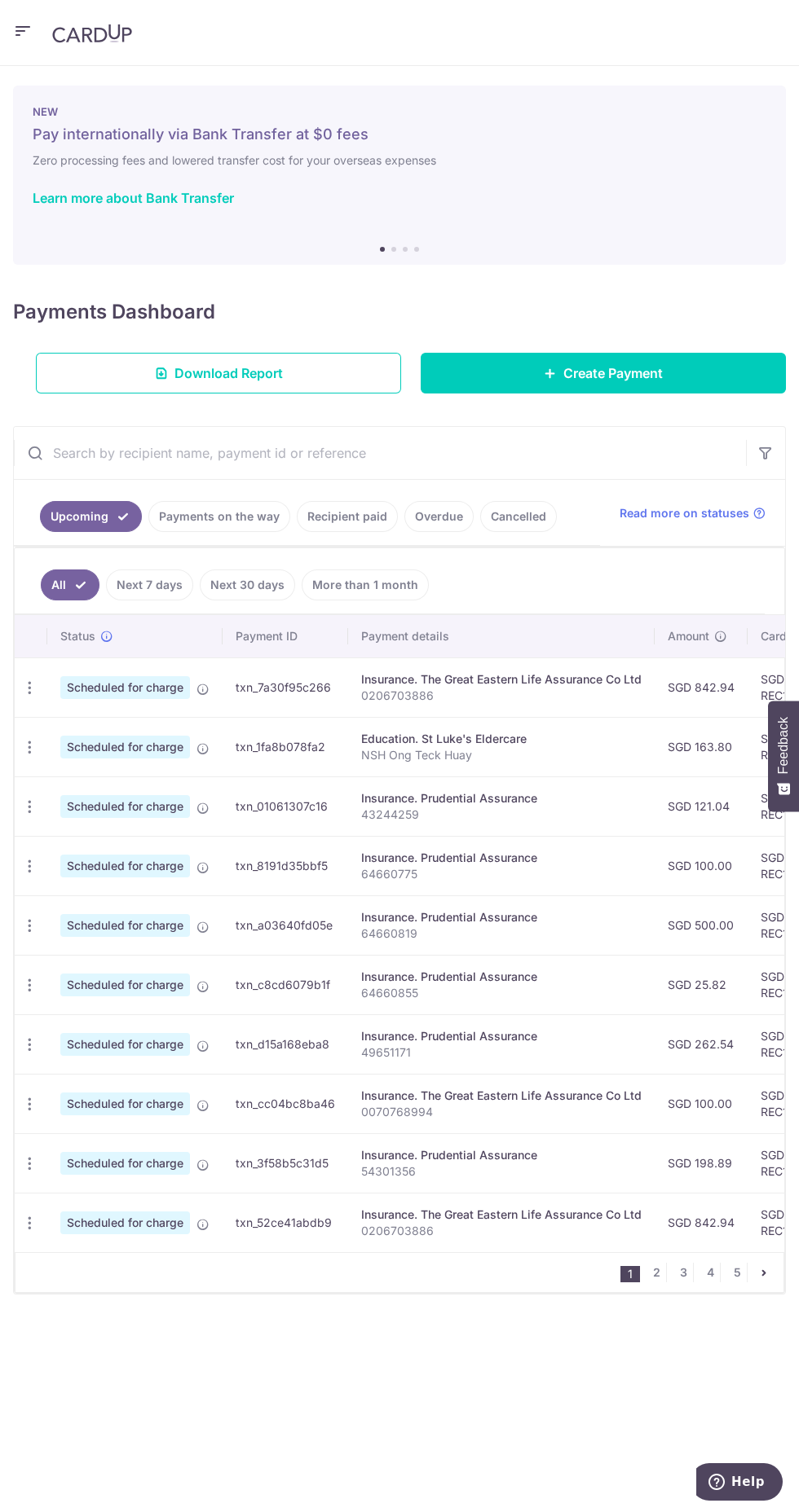
click at [255, 584] on link "Next 30 days" at bounding box center [247, 585] width 95 height 31
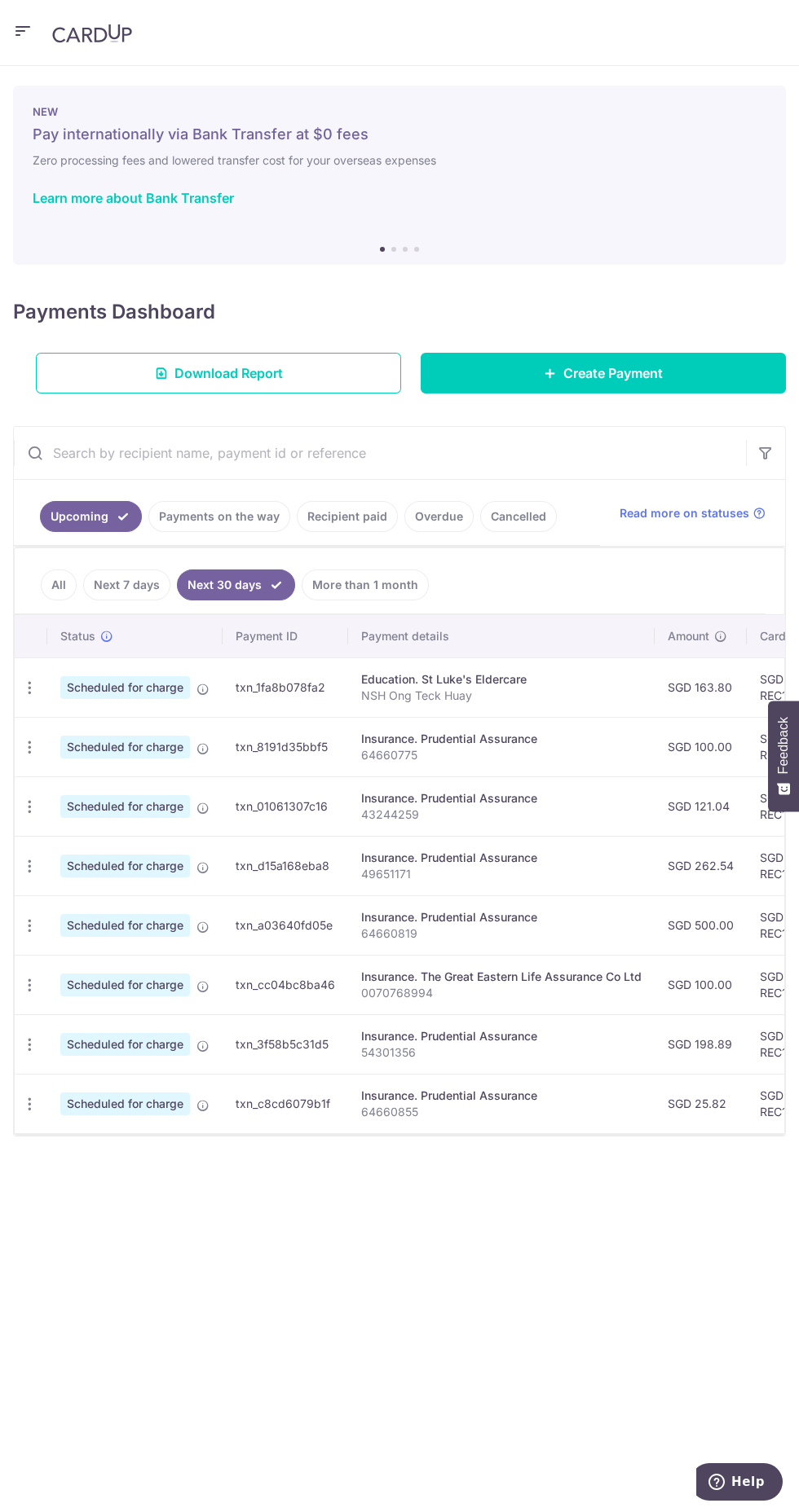
click at [386, 584] on link "More than 1 month" at bounding box center [365, 585] width 127 height 31
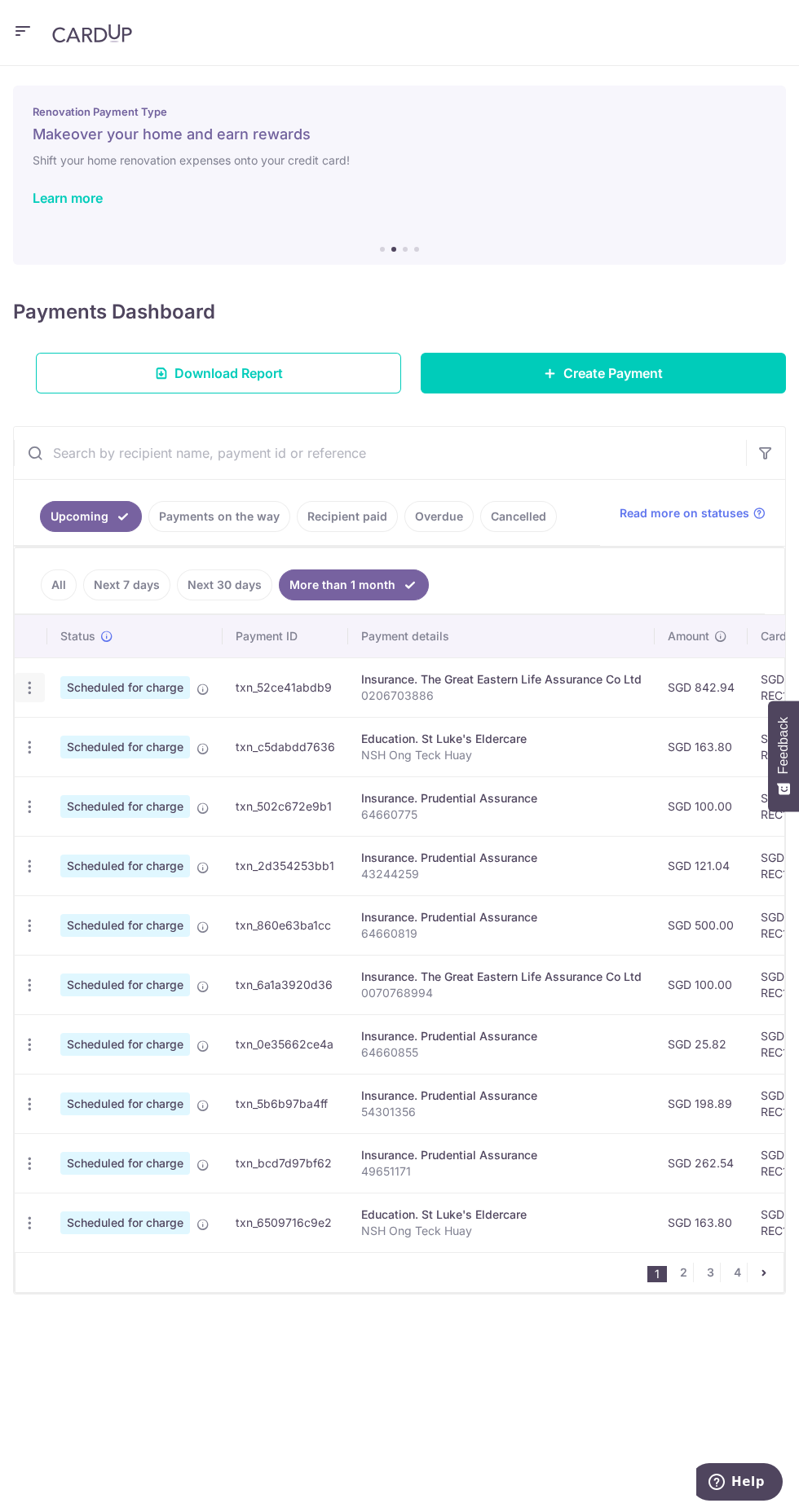
click at [29, 688] on icon "button" at bounding box center [30, 688] width 18 height 18
click at [151, 773] on span "Cancel payment" at bounding box center [117, 773] width 109 height 19
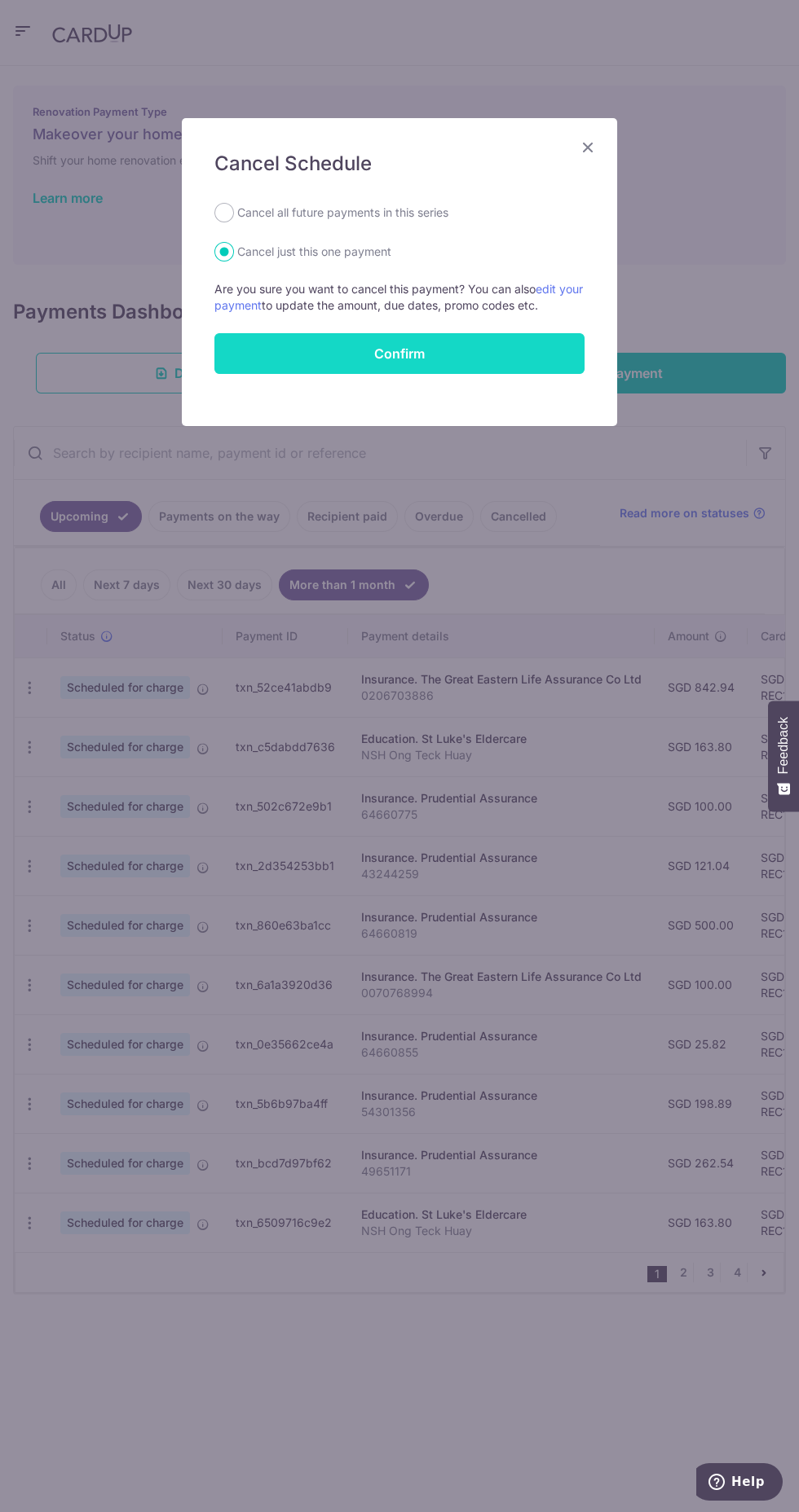
click at [492, 354] on button "Confirm" at bounding box center [399, 353] width 370 height 41
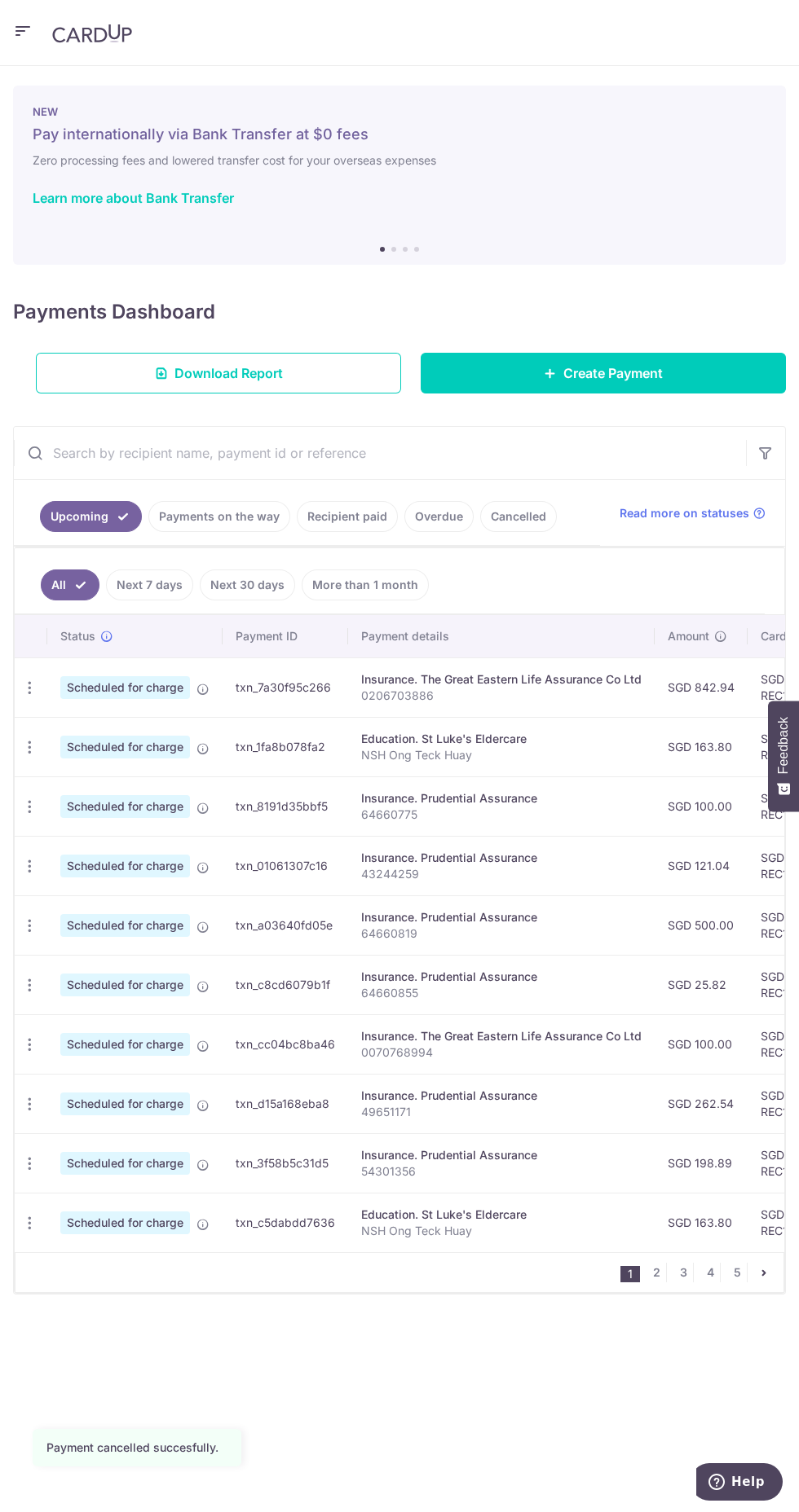
click at [390, 584] on link "More than 1 month" at bounding box center [365, 585] width 127 height 31
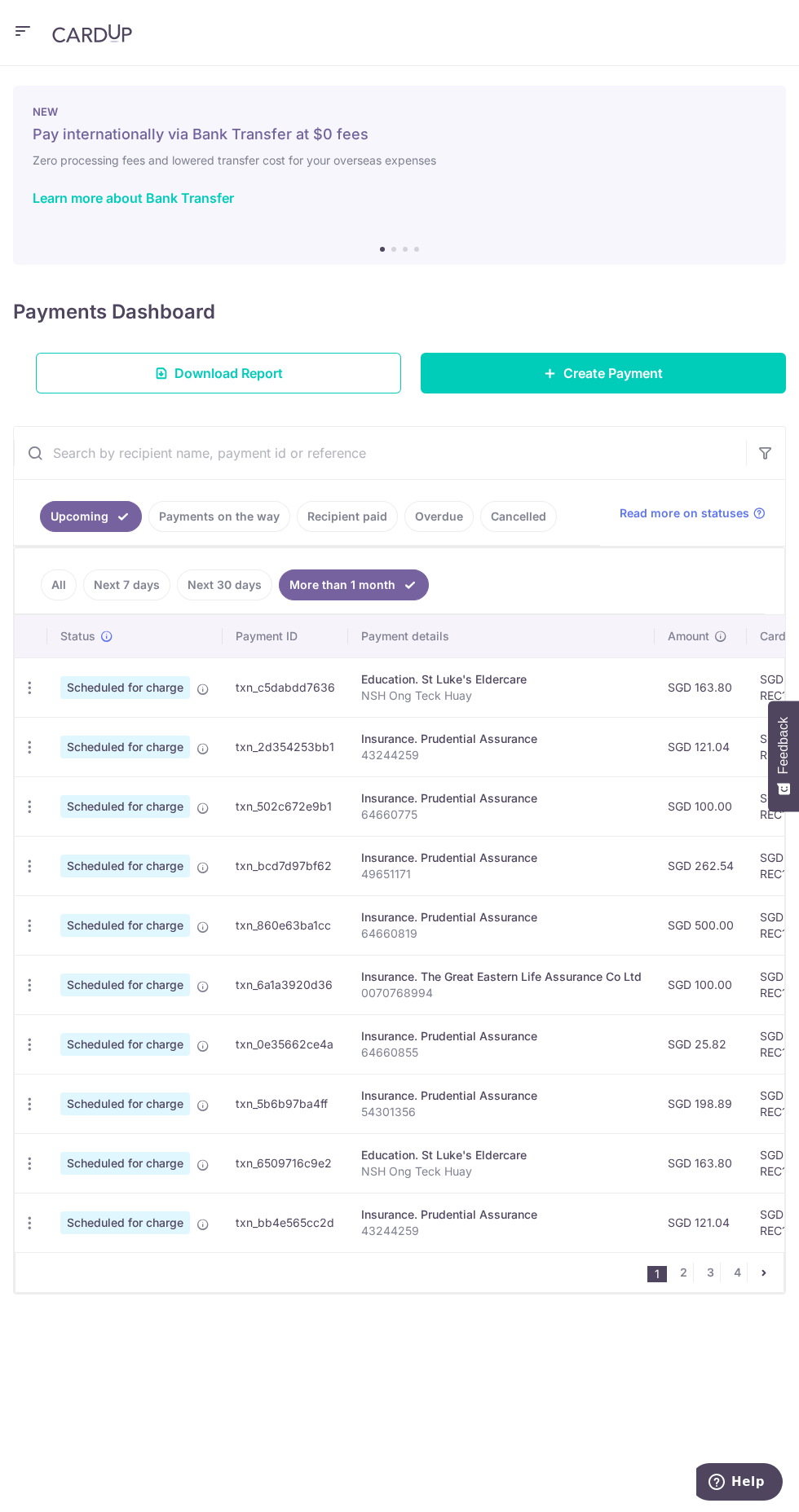
click at [57, 584] on link "All" at bounding box center [58, 585] width 36 height 31
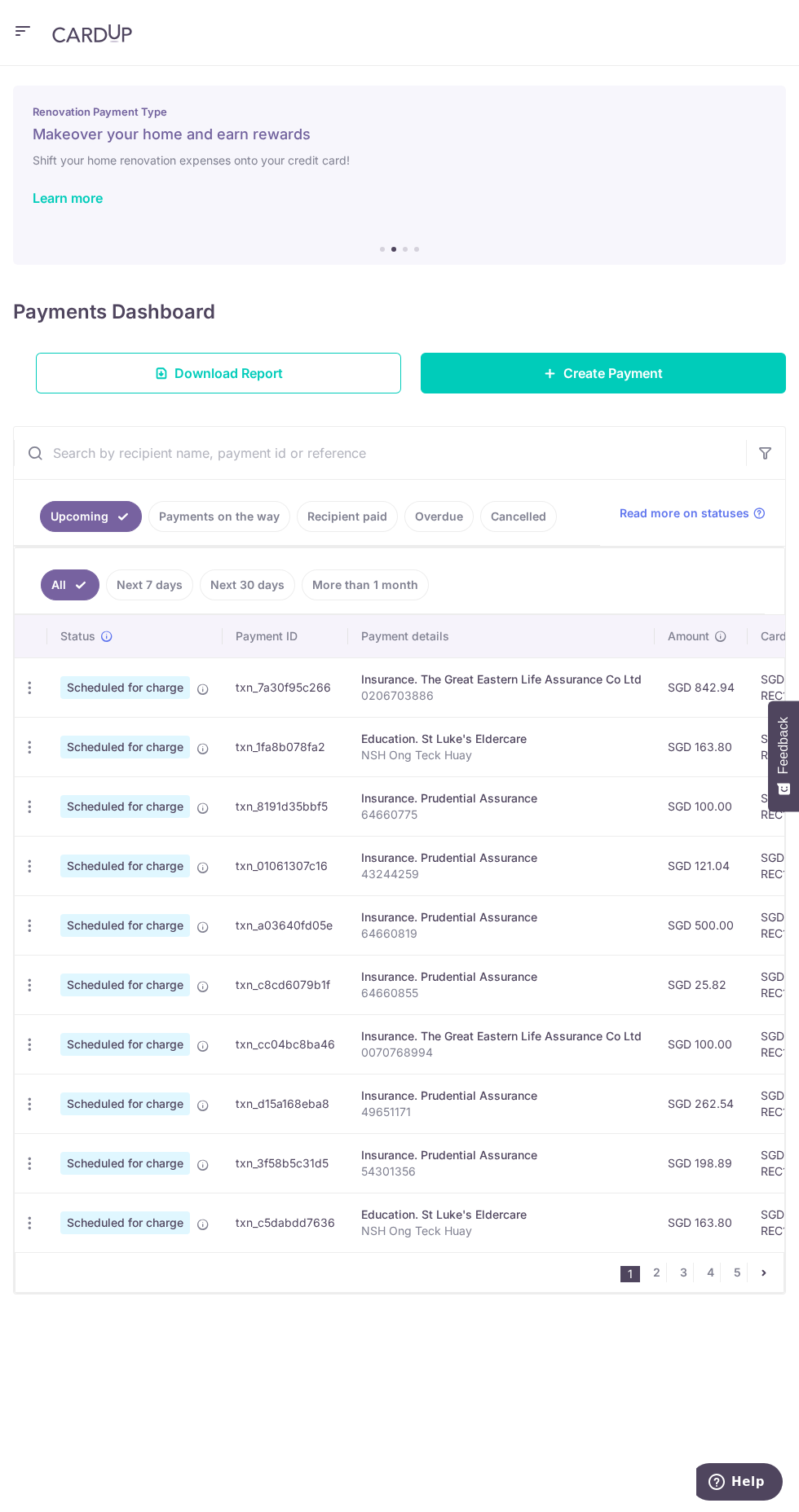
click at [388, 584] on link "More than 1 month" at bounding box center [365, 585] width 127 height 31
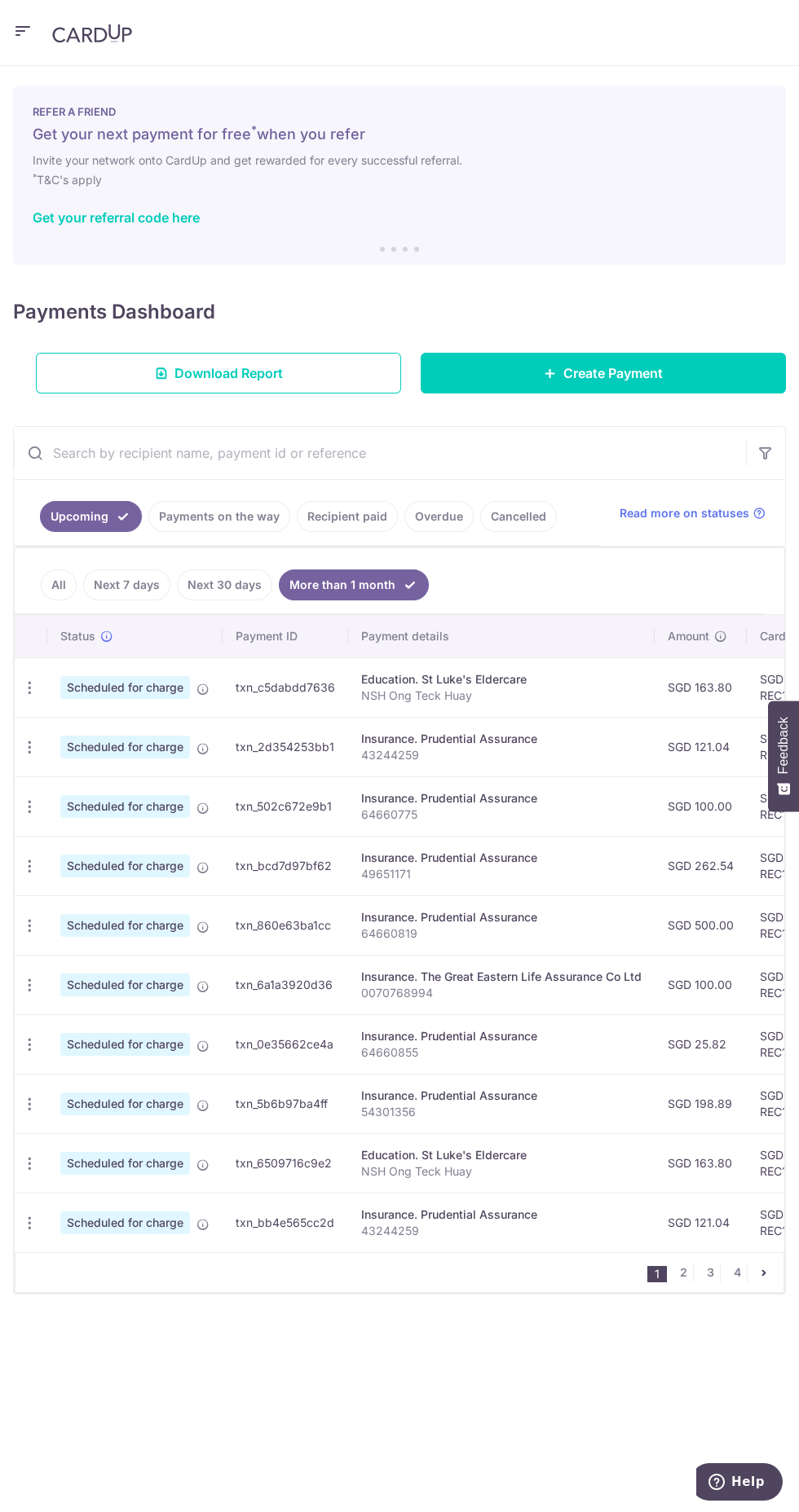
click at [26, 31] on icon "button" at bounding box center [22, 31] width 19 height 20
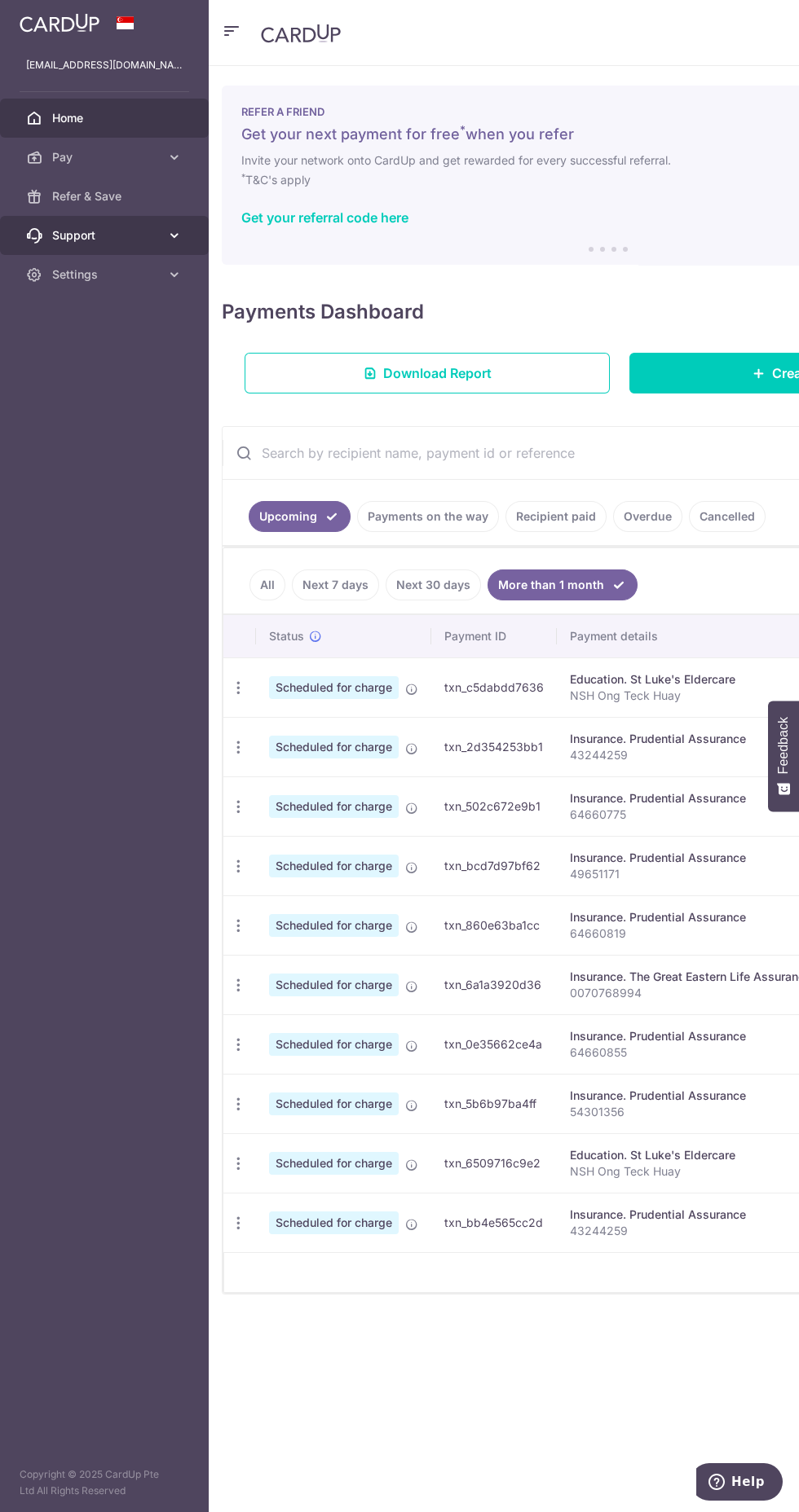
click at [174, 235] on icon at bounding box center [174, 235] width 17 height 17
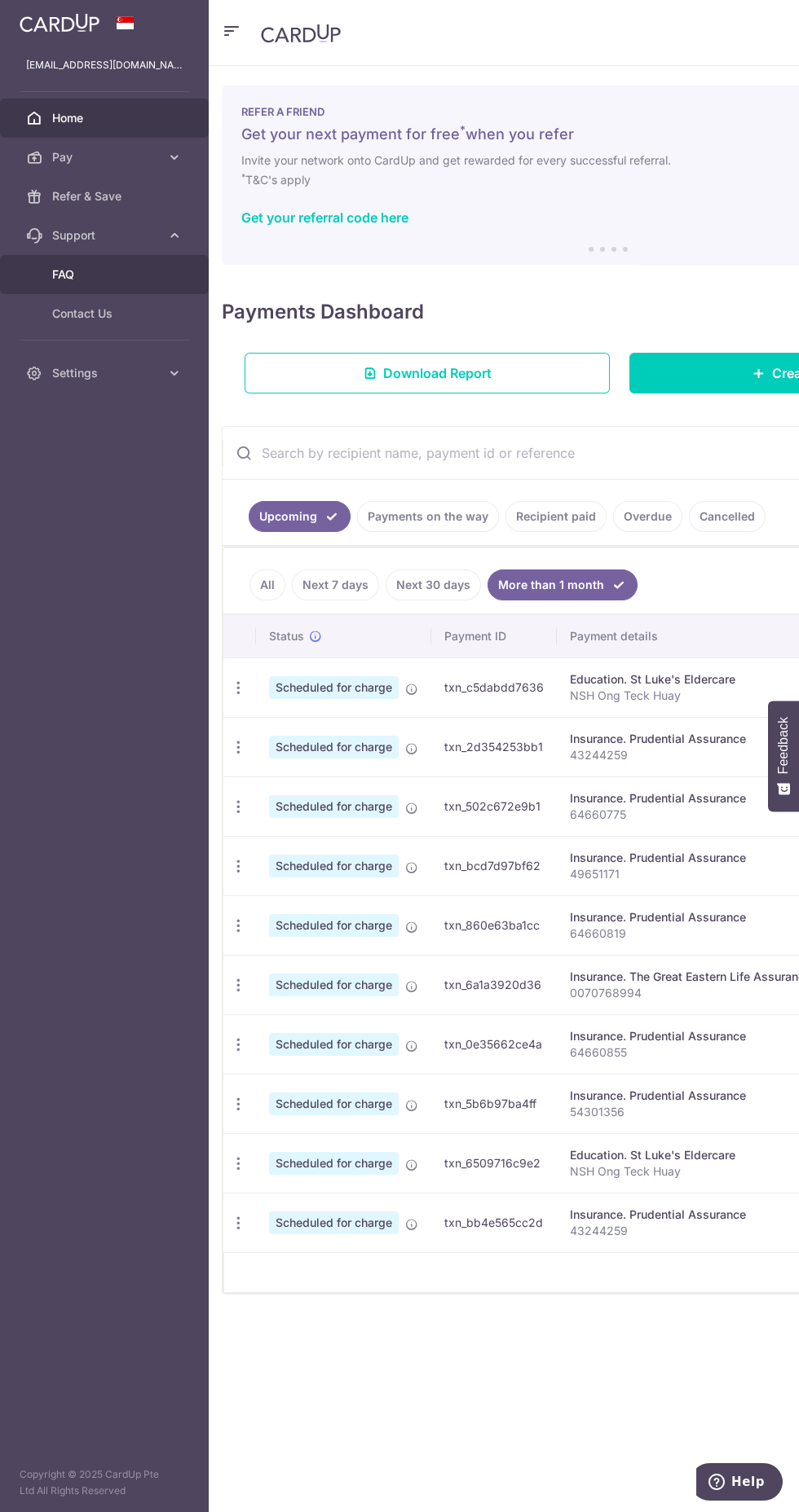
click at [83, 271] on span "FAQ" at bounding box center [106, 274] width 108 height 17
